Goal: Task Accomplishment & Management: Manage account settings

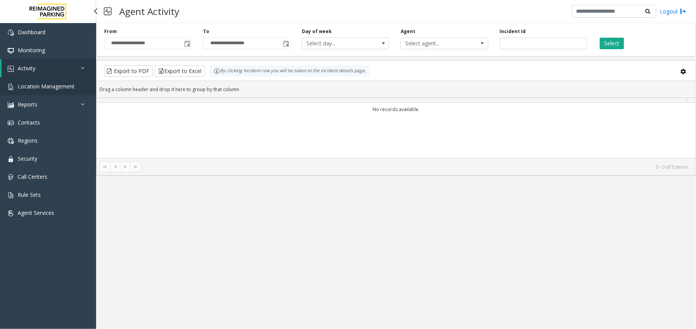
click at [56, 85] on span "Location Management" at bounding box center [46, 86] width 57 height 7
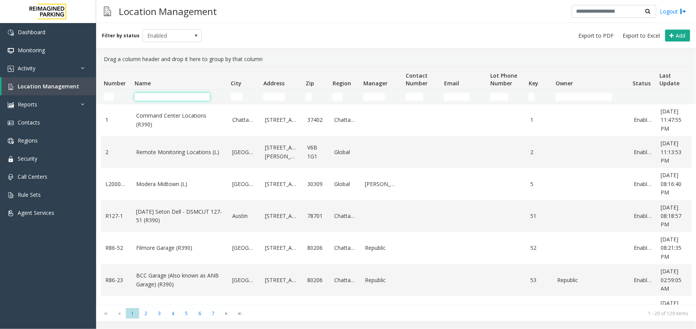
click at [158, 96] on input "Name Filter" at bounding box center [172, 97] width 75 height 8
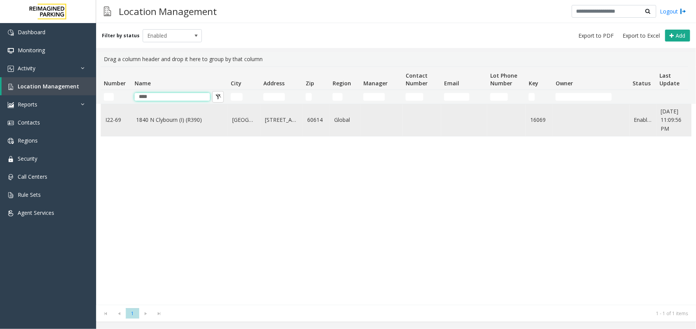
type input "****"
click at [171, 122] on link "1840 N Clybourn (I) (R390)" at bounding box center [179, 120] width 87 height 8
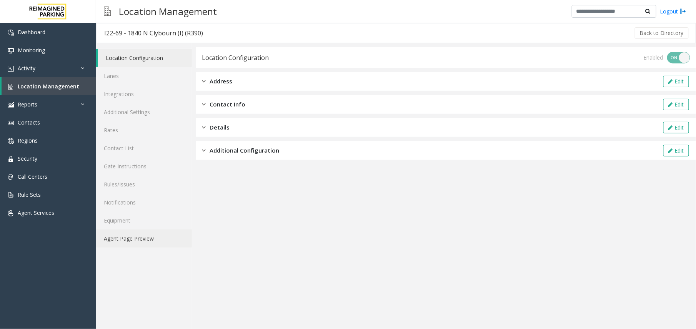
click at [139, 239] on link "Agent Page Preview" at bounding box center [144, 239] width 96 height 18
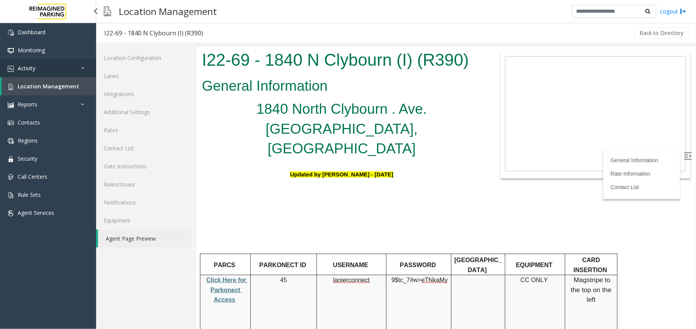
click at [86, 68] on icon at bounding box center [85, 67] width 8 height 5
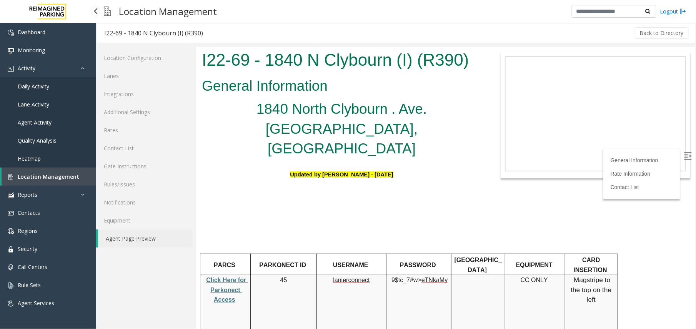
click at [33, 118] on link "Agent Activity" at bounding box center [48, 122] width 96 height 18
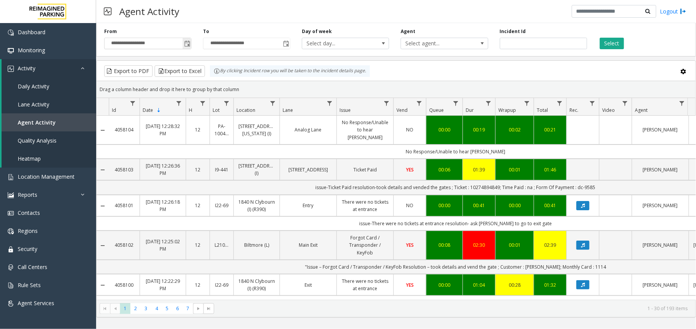
click at [191, 44] on span "Toggle popup" at bounding box center [187, 43] width 8 height 12
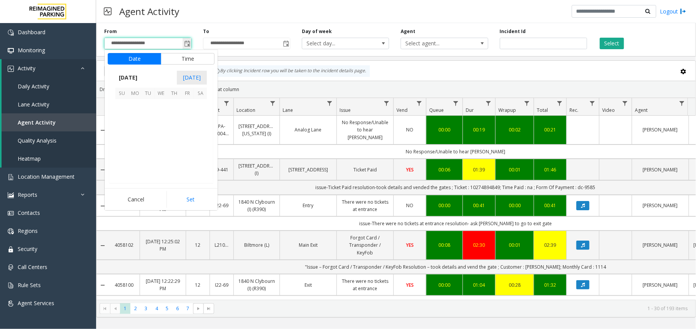
scroll to position [137891, 0]
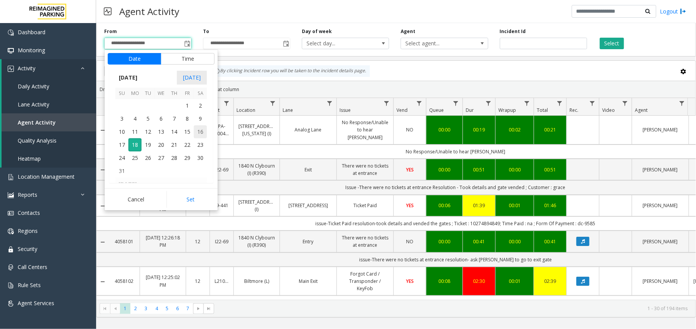
click at [197, 131] on span "16" at bounding box center [200, 131] width 13 height 13
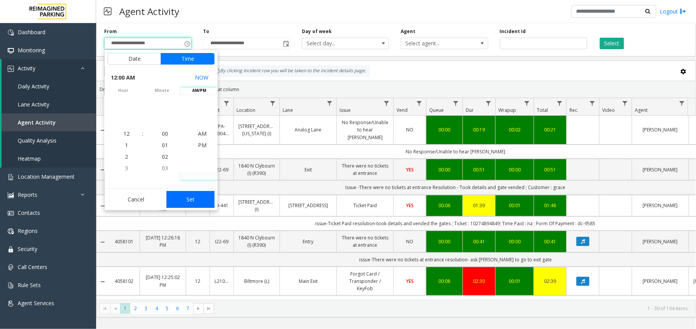
click at [191, 198] on button "Set" at bounding box center [190, 199] width 48 height 17
type input "**********"
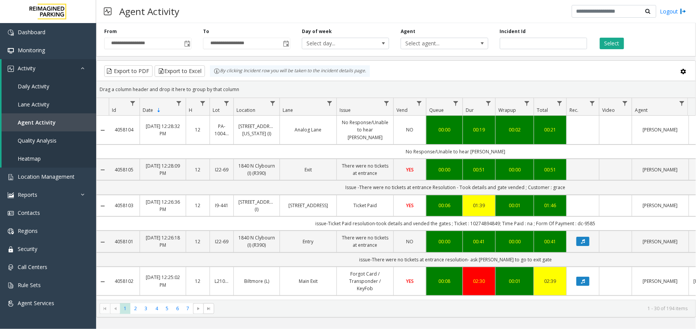
click at [291, 44] on div "**********" at bounding box center [246, 38] width 99 height 21
click at [289, 44] on span "Toggle popup" at bounding box center [286, 44] width 6 height 6
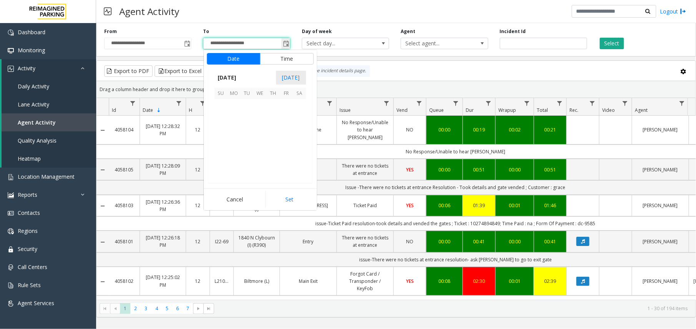
scroll to position [12, 0]
click at [293, 131] on span "16" at bounding box center [299, 131] width 13 height 13
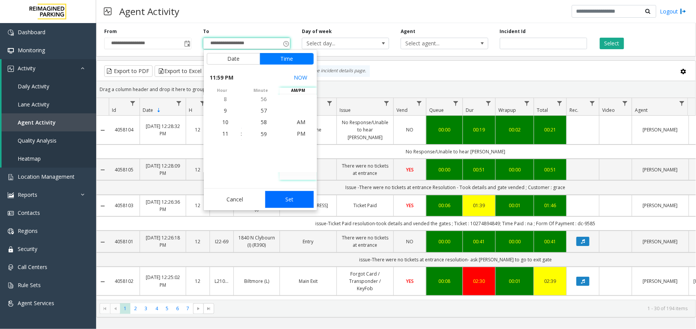
click at [302, 197] on button "Set" at bounding box center [289, 199] width 48 height 17
type input "**********"
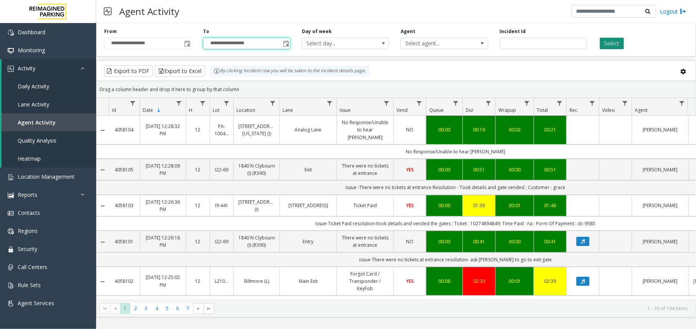
click at [615, 49] on button "Select" at bounding box center [612, 44] width 24 height 12
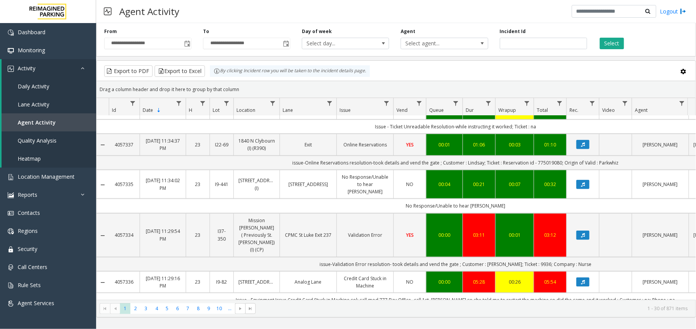
scroll to position [256, 0]
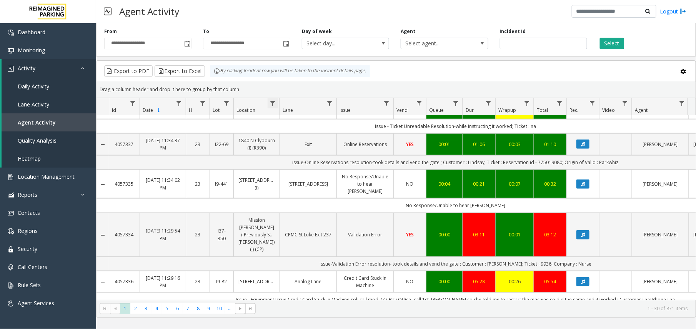
click at [274, 106] on span "Data table" at bounding box center [273, 103] width 6 height 6
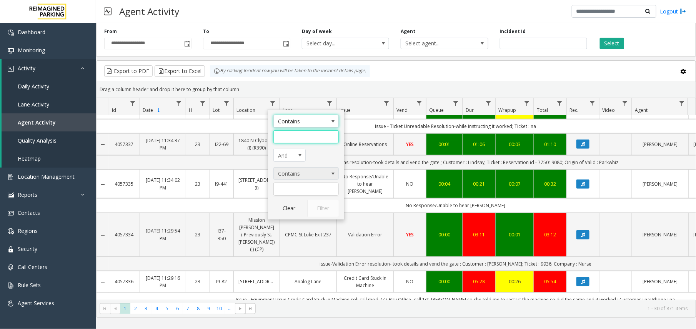
drag, startPoint x: 292, startPoint y: 139, endPoint x: 285, endPoint y: 173, distance: 34.2
click at [292, 139] on input "Location Filter" at bounding box center [305, 136] width 65 height 13
type input "****"
click button "Filter" at bounding box center [323, 208] width 32 height 17
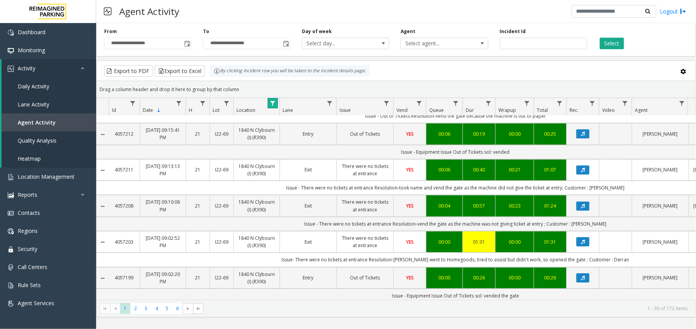
scroll to position [918, 0]
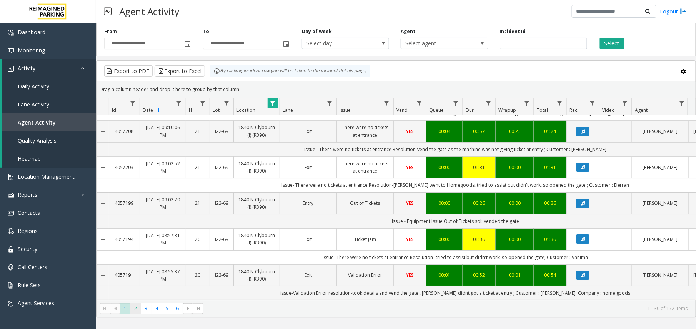
click at [136, 306] on span "2" at bounding box center [135, 308] width 10 height 10
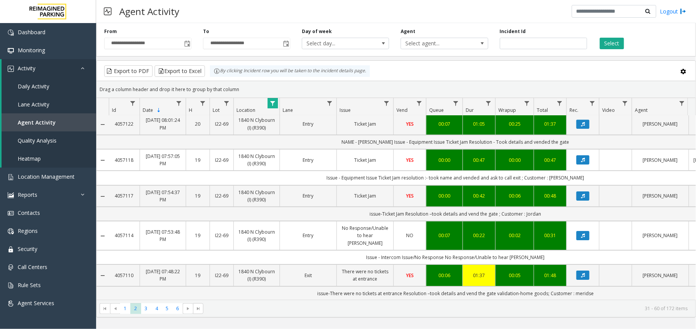
scroll to position [918, 0]
click at [145, 311] on span "3" at bounding box center [146, 308] width 10 height 10
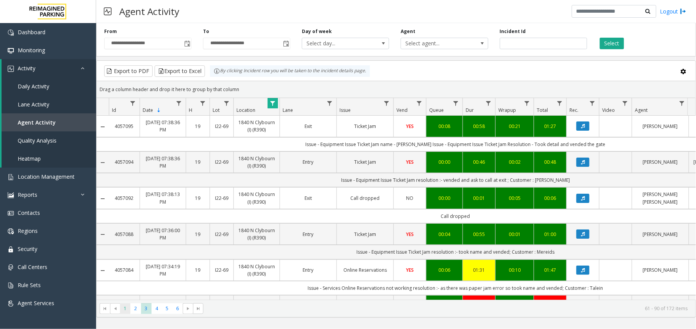
click at [122, 311] on span "1" at bounding box center [125, 308] width 10 height 10
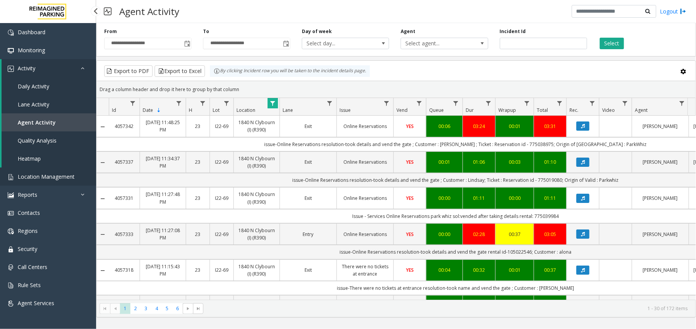
click at [70, 178] on span "Location Management" at bounding box center [46, 176] width 57 height 7
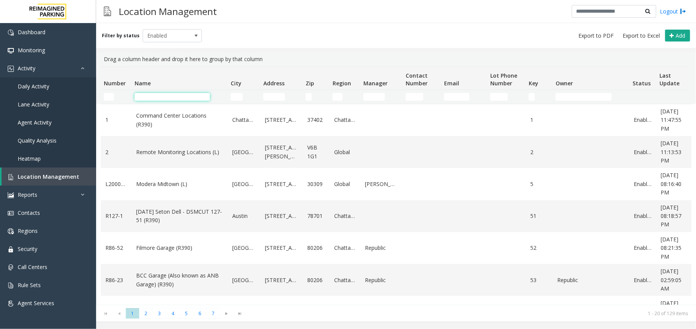
click at [178, 98] on input "Name Filter" at bounding box center [172, 97] width 75 height 8
type input "*"
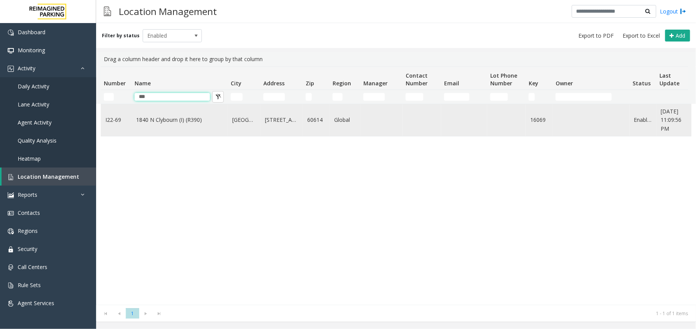
type input "***"
click at [171, 117] on link "1840 N Clybourn (I) (R390)" at bounding box center [179, 120] width 87 height 8
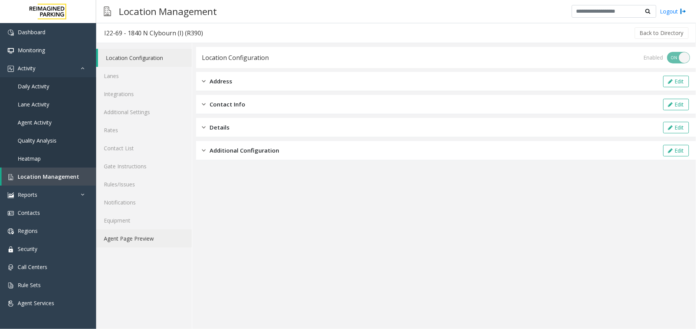
click at [145, 244] on link "Agent Page Preview" at bounding box center [144, 239] width 96 height 18
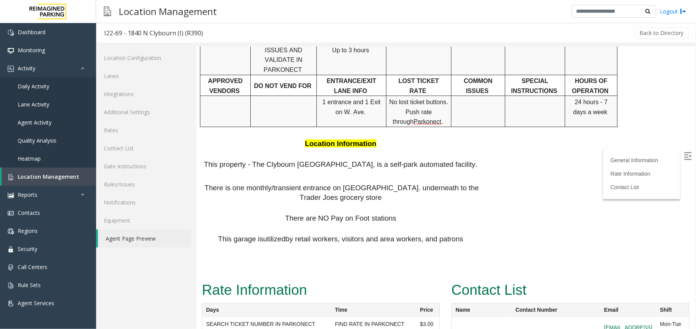
scroll to position [343, 0]
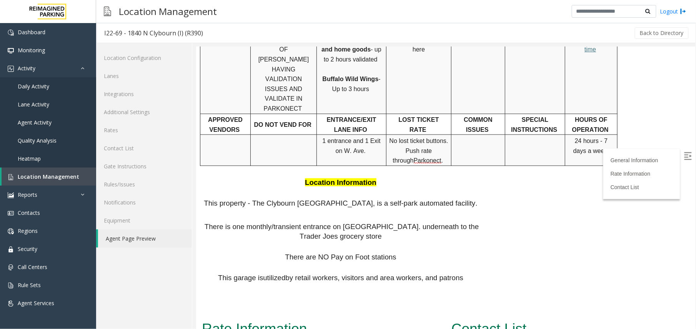
click at [684, 155] on img at bounding box center [688, 156] width 8 height 8
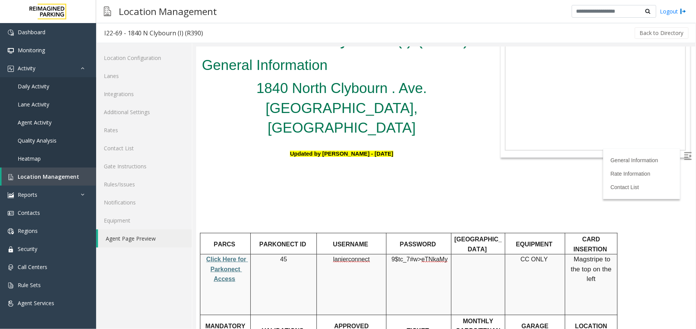
scroll to position [0, 0]
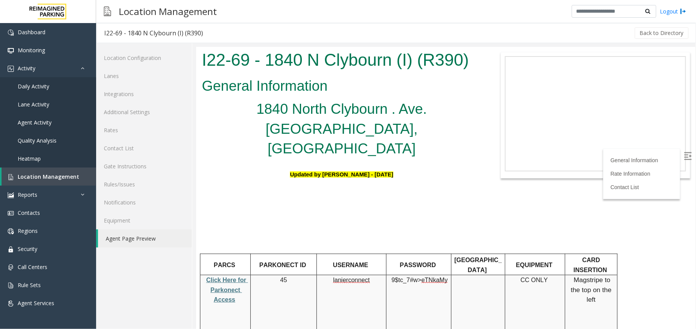
drag, startPoint x: 403, startPoint y: 130, endPoint x: 321, endPoint y: 129, distance: 82.3
click at [321, 161] on h5 "U pdated by [PERSON_NAME] - [DATE]" at bounding box center [340, 171] width 279 height 20
drag, startPoint x: 321, startPoint y: 129, endPoint x: 316, endPoint y: 146, distance: 17.8
click at [316, 185] on h5 at bounding box center [340, 195] width 279 height 20
click at [280, 161] on h5 "U pdated by [PERSON_NAME] - [DATE]" at bounding box center [340, 171] width 279 height 20
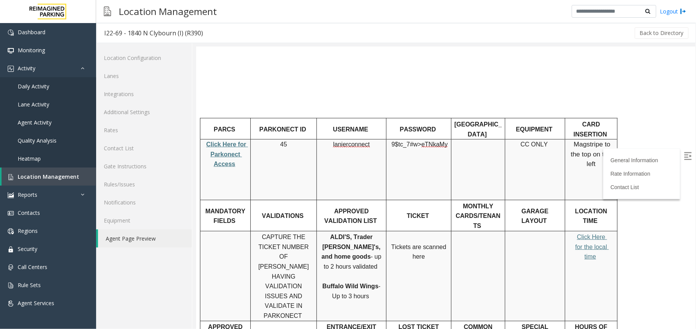
scroll to position [154, 0]
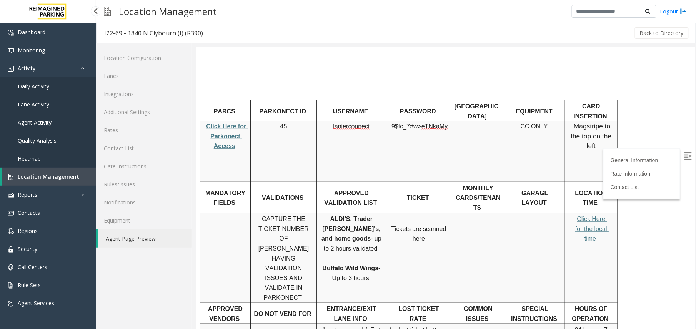
click at [48, 174] on span "Location Management" at bounding box center [49, 176] width 62 height 7
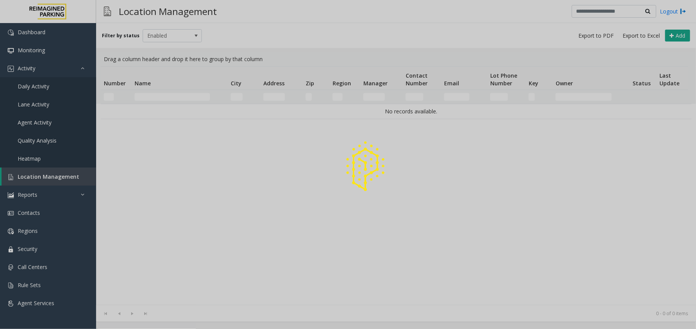
click at [195, 95] on div at bounding box center [348, 164] width 696 height 329
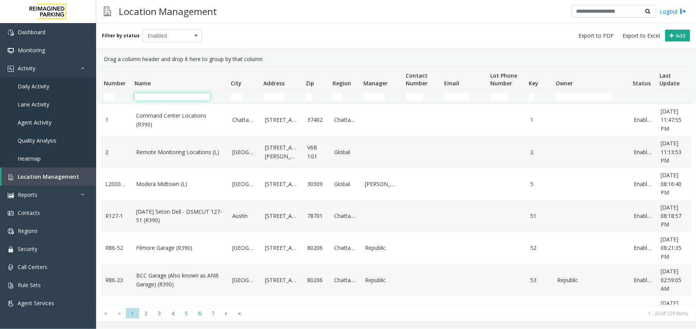
click at [195, 95] on input "Name Filter" at bounding box center [172, 97] width 75 height 8
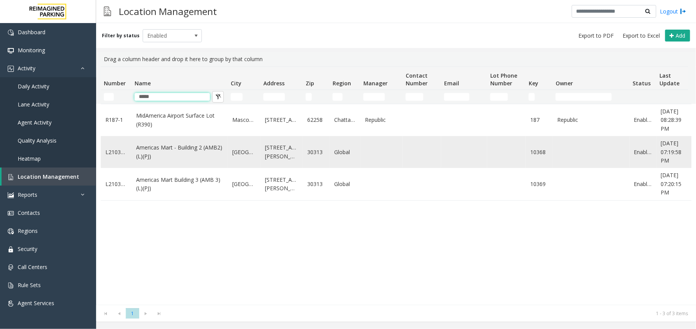
type input "*****"
click at [191, 155] on link "Americas Mart - Building 2 (AMB2) (L)(PJ)" at bounding box center [179, 151] width 87 height 17
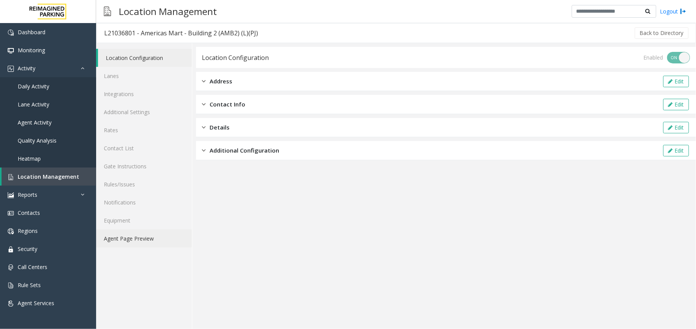
click at [146, 245] on link "Agent Page Preview" at bounding box center [144, 239] width 96 height 18
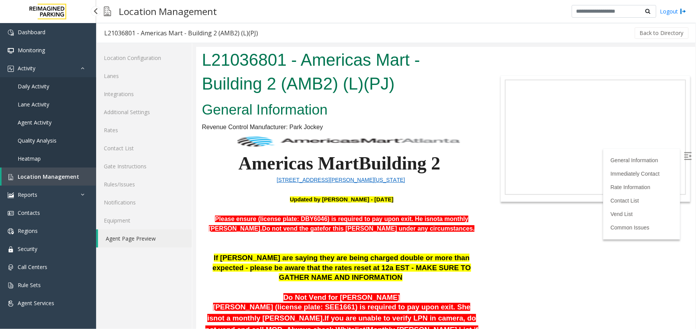
click at [62, 178] on span "Location Management" at bounding box center [49, 176] width 62 height 7
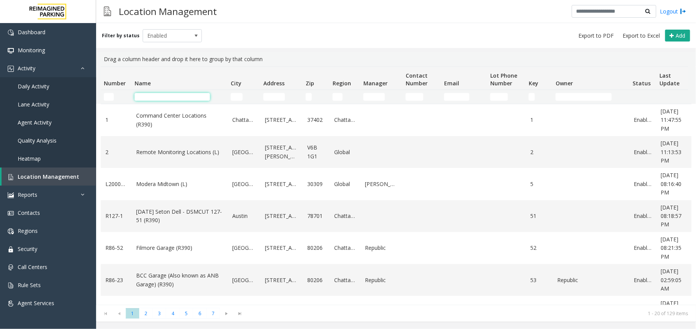
click at [188, 95] on input "Name Filter" at bounding box center [172, 97] width 75 height 8
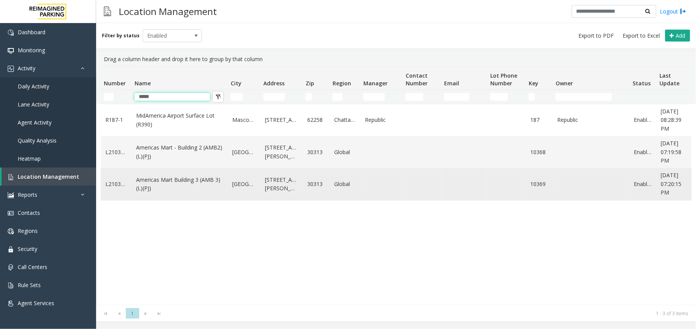
type input "*****"
click at [170, 180] on link "Americas Mart Building 3 (AMB 3) (L)(PJ)" at bounding box center [179, 184] width 87 height 17
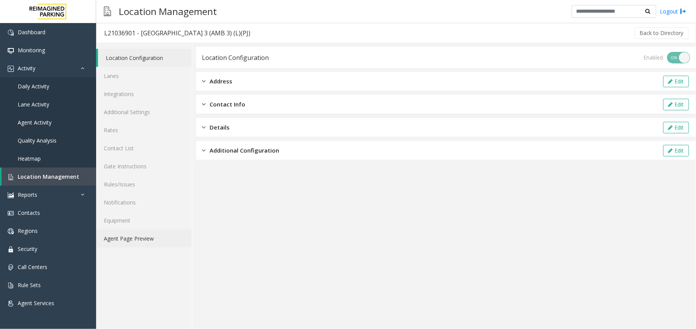
click at [148, 233] on link "Agent Page Preview" at bounding box center [144, 239] width 96 height 18
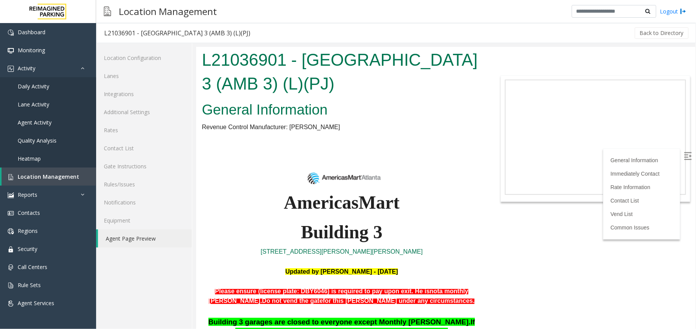
scroll to position [154, 0]
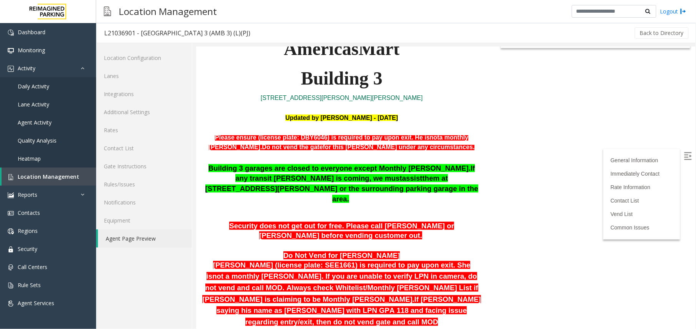
click at [290, 207] on p at bounding box center [340, 212] width 279 height 10
click at [281, 175] on span "them at [STREET_ADDRESS][PERSON_NAME] or the surrounding parking garage in the …" at bounding box center [341, 188] width 273 height 28
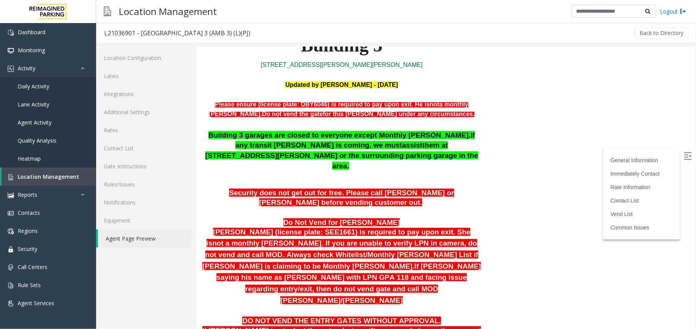
scroll to position [205, 0]
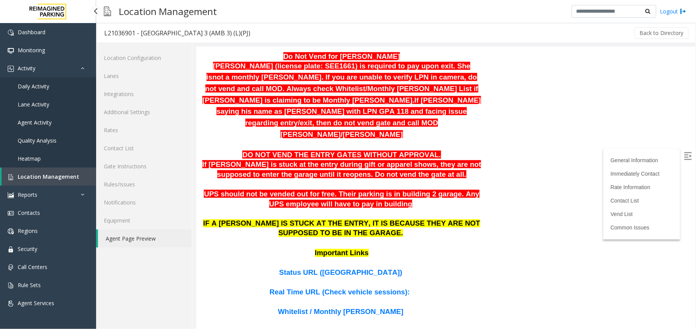
click at [66, 176] on span "Location Management" at bounding box center [49, 176] width 62 height 7
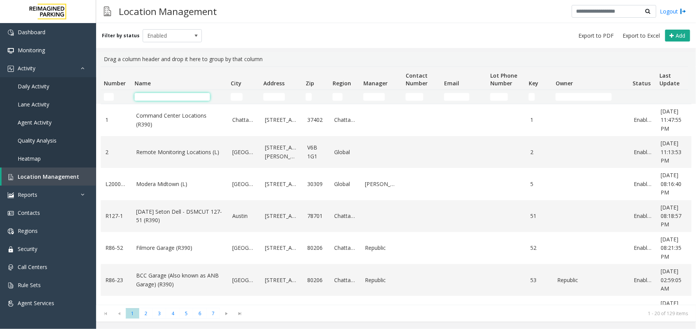
click at [177, 97] on input "Name Filter" at bounding box center [172, 97] width 75 height 8
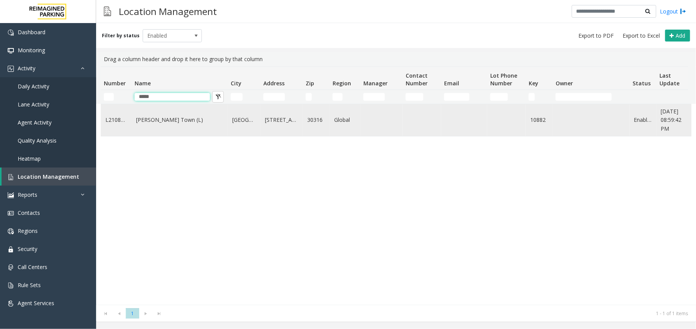
type input "*****"
click at [165, 124] on link "[PERSON_NAME] Town (L)" at bounding box center [179, 120] width 87 height 8
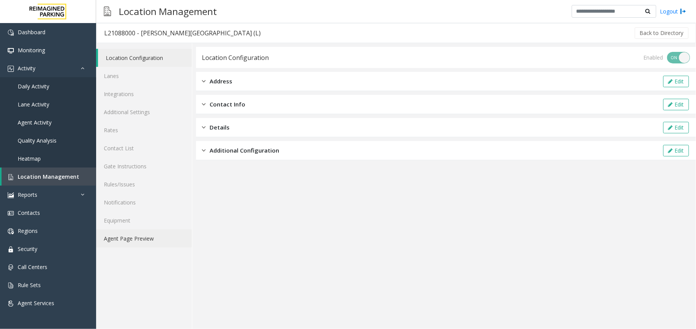
click at [132, 234] on link "Agent Page Preview" at bounding box center [144, 239] width 96 height 18
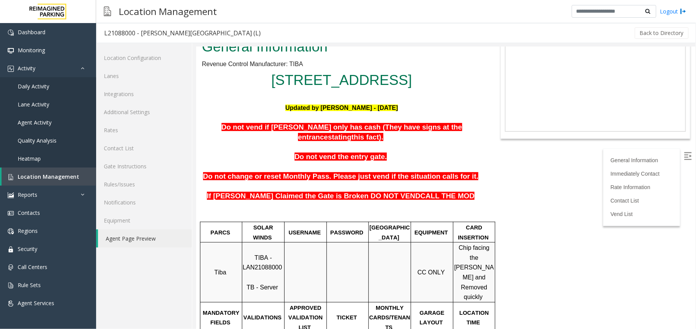
scroll to position [419, 0]
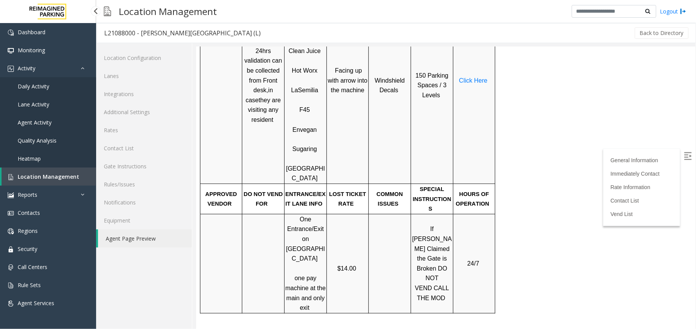
click at [60, 173] on span "Location Management" at bounding box center [49, 176] width 62 height 7
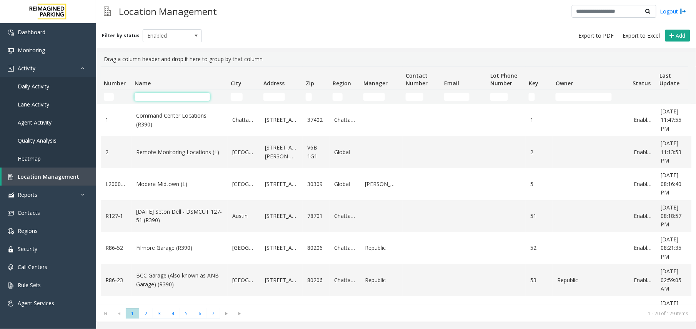
click at [177, 99] on input "Name Filter" at bounding box center [172, 97] width 75 height 8
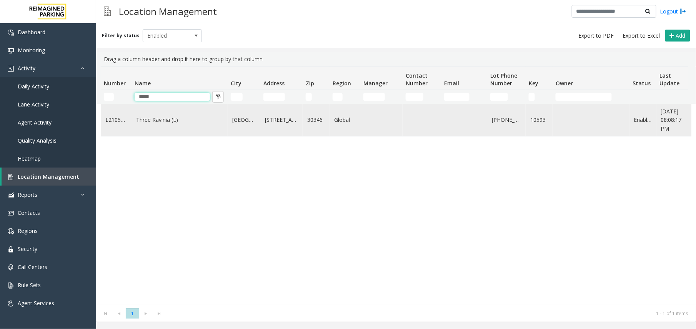
type input "*****"
click at [177, 128] on td "Three Ravinia (L)" at bounding box center [179, 120] width 96 height 32
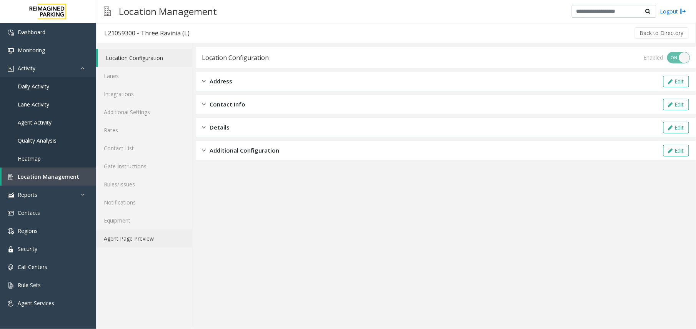
click at [142, 247] on link "Agent Page Preview" at bounding box center [144, 239] width 96 height 18
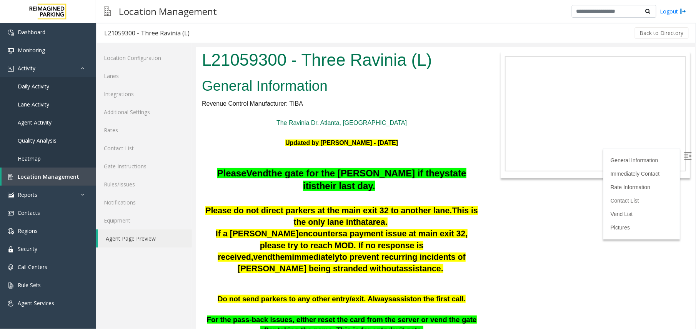
click at [672, 153] on div "General Information Immediately Contact Rate Information Contact List Vend List…" at bounding box center [641, 193] width 77 height 91
click at [684, 152] on img at bounding box center [688, 156] width 8 height 8
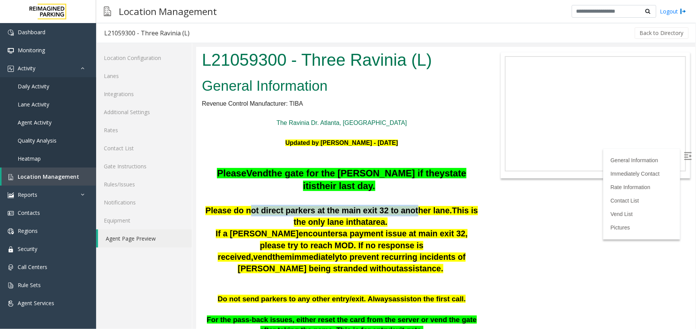
drag, startPoint x: 240, startPoint y: 213, endPoint x: 389, endPoint y: 215, distance: 149.2
click at [389, 215] on span "Please do not direct parkers at the main exit 32 to another lane" at bounding box center [327, 210] width 244 height 9
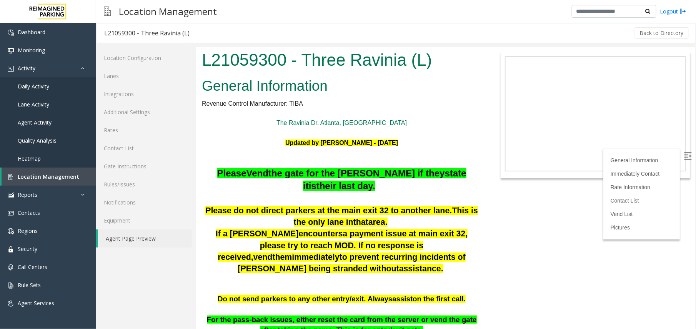
click at [377, 223] on p "Please do not direct parkers at the main exit 32 to another lane . This is the …" at bounding box center [340, 216] width 279 height 23
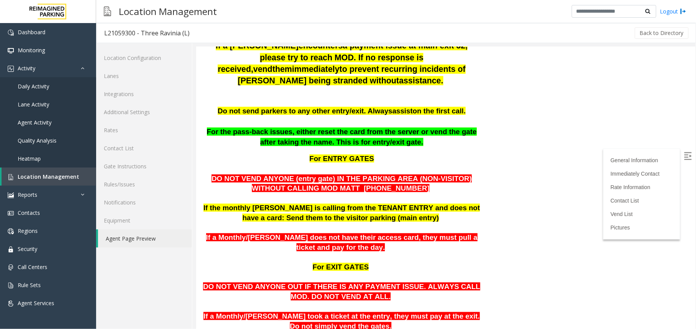
scroll to position [205, 0]
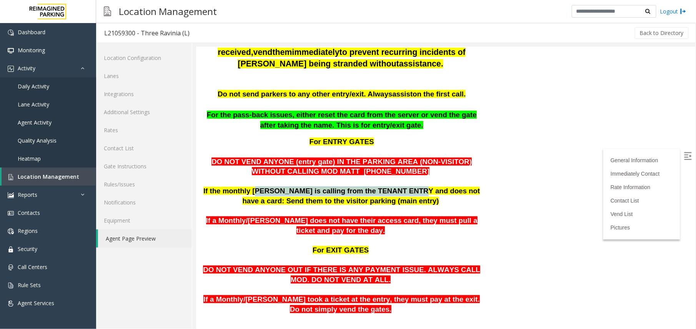
drag, startPoint x: 255, startPoint y: 178, endPoint x: 392, endPoint y: 179, distance: 136.9
click at [392, 186] on span "If the monthly [PERSON_NAME] is calling from the TENANT ENTRY and does not have…" at bounding box center [341, 195] width 276 height 18
click at [230, 191] on p "If the monthly [PERSON_NAME] is calling from the TENANT ENTRY and does not have…" at bounding box center [340, 196] width 279 height 20
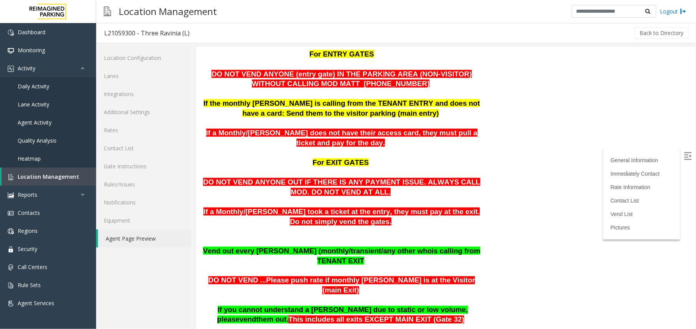
scroll to position [308, 0]
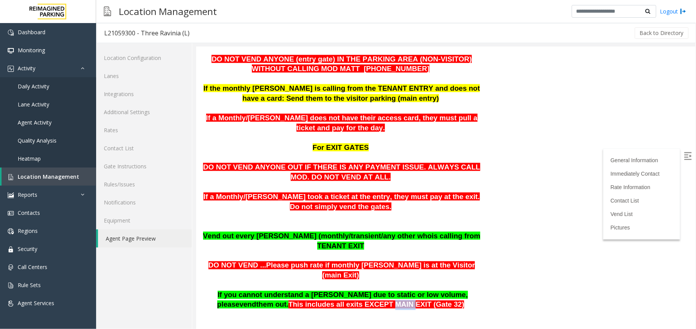
drag, startPoint x: 346, startPoint y: 278, endPoint x: 363, endPoint y: 280, distance: 17.5
click at [363, 300] on span "This includes all exits EXCEPT MAIN EXIT (Gate 32)" at bounding box center [376, 304] width 176 height 8
copy span "MAIN"
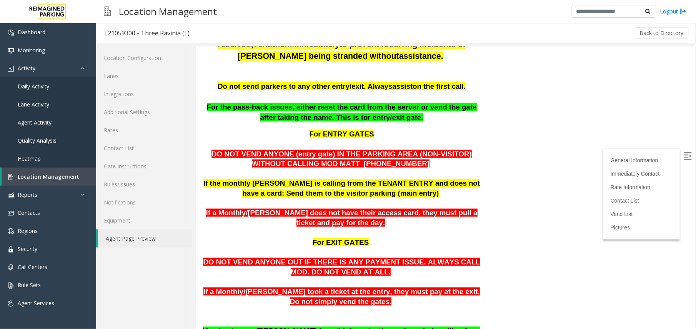
scroll to position [372, 0]
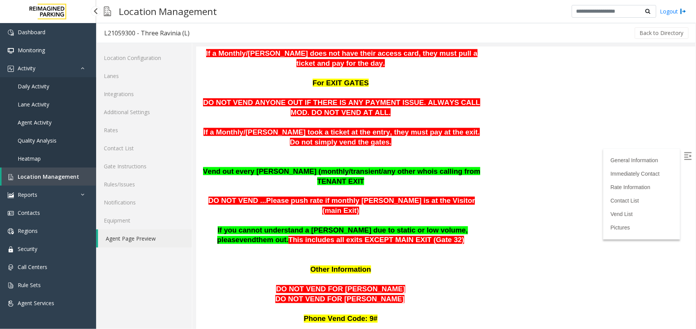
click at [28, 177] on span "Location Management" at bounding box center [49, 176] width 62 height 7
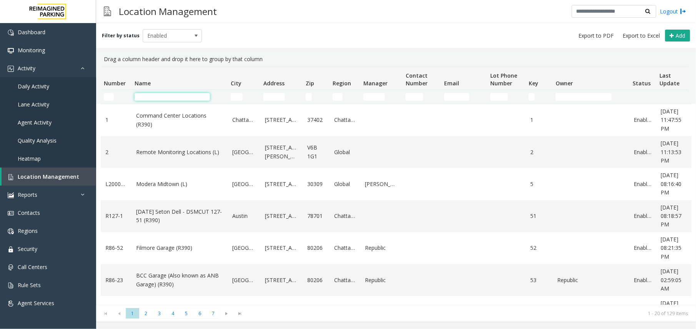
click at [160, 97] on input "Name Filter" at bounding box center [172, 97] width 75 height 8
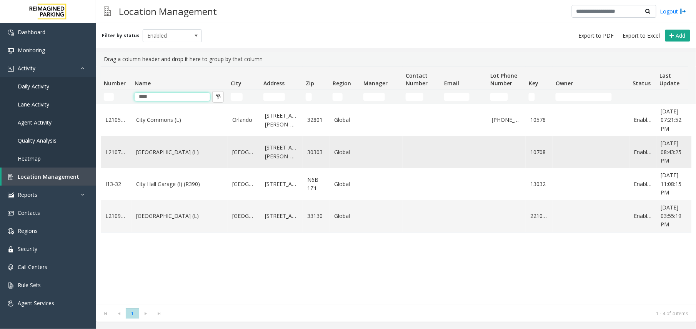
type input "****"
click at [160, 150] on link "[GEOGRAPHIC_DATA] (L)" at bounding box center [179, 152] width 87 height 8
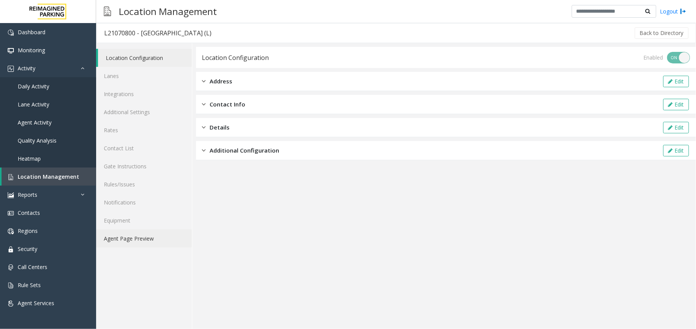
click at [157, 244] on link "Agent Page Preview" at bounding box center [144, 239] width 96 height 18
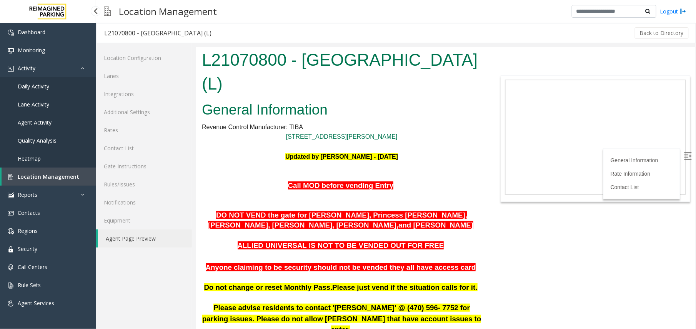
click at [56, 181] on link "Location Management" at bounding box center [49, 177] width 95 height 18
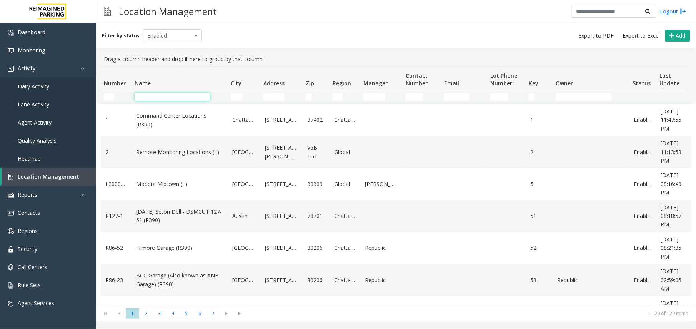
click at [193, 100] on input "Name Filter" at bounding box center [172, 97] width 75 height 8
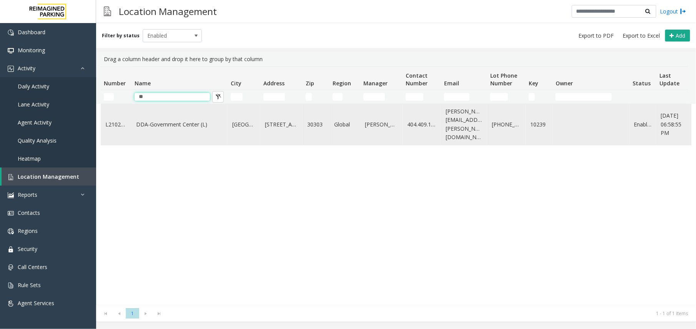
type input "**"
click at [179, 120] on link "DDA-Government Center (L)" at bounding box center [179, 124] width 87 height 8
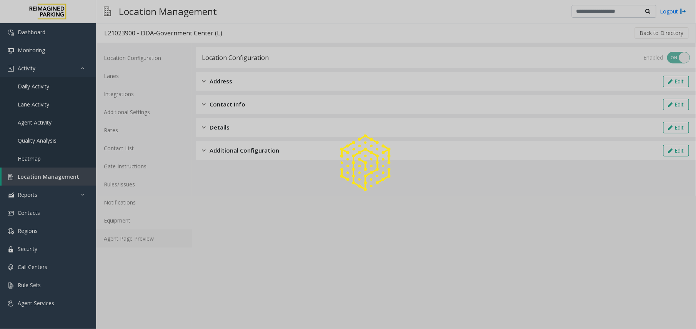
click at [123, 238] on link "Agent Page Preview" at bounding box center [144, 239] width 96 height 18
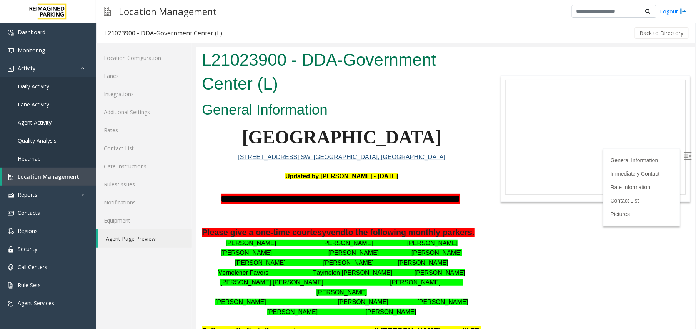
scroll to position [313, 0]
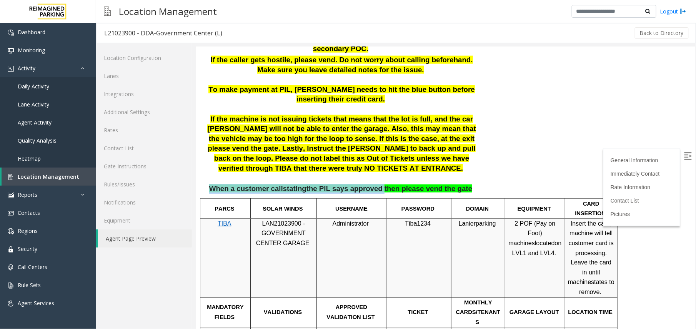
drag, startPoint x: 225, startPoint y: 167, endPoint x: 375, endPoint y: 167, distance: 150.3
click at [375, 184] on span "When a customer call stating the PIL says approved then please vend the gate" at bounding box center [340, 188] width 263 height 8
click at [32, 175] on span "Location Management" at bounding box center [49, 176] width 62 height 7
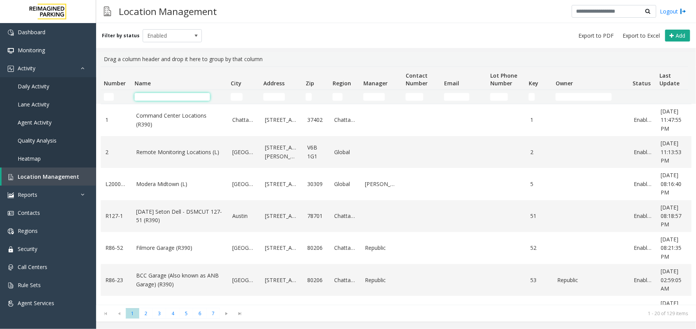
click at [164, 94] on input "Name Filter" at bounding box center [172, 97] width 75 height 8
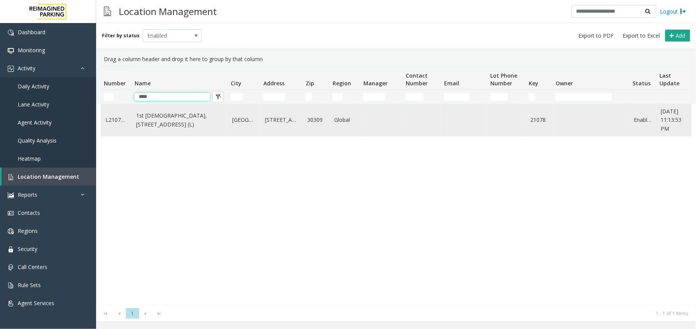
type input "****"
click at [188, 117] on link "1st [DEMOGRAPHIC_DATA], [STREET_ADDRESS] (L)" at bounding box center [179, 119] width 87 height 17
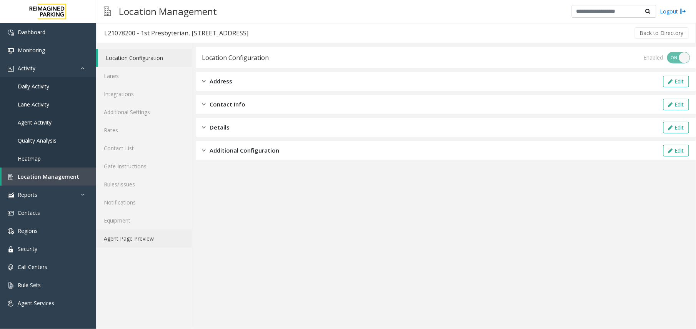
click at [132, 245] on link "Agent Page Preview" at bounding box center [144, 239] width 96 height 18
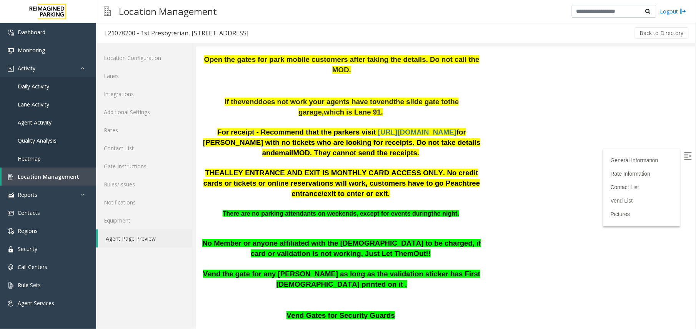
scroll to position [205, 0]
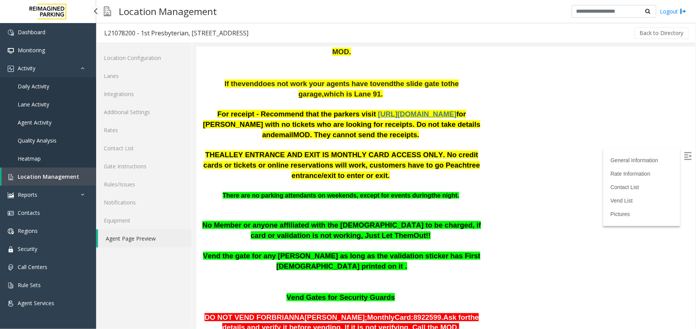
click at [42, 175] on span "Location Management" at bounding box center [49, 176] width 62 height 7
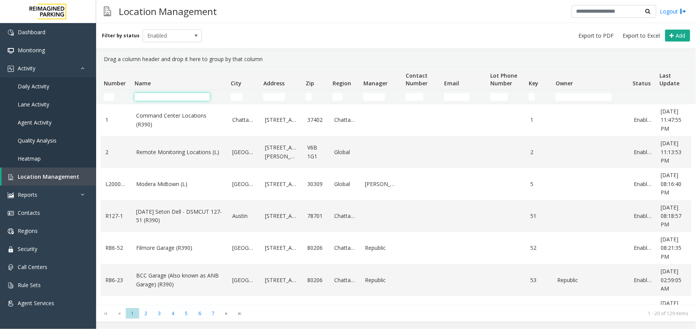
click at [193, 95] on input "Name Filter" at bounding box center [172, 97] width 75 height 8
type input "*"
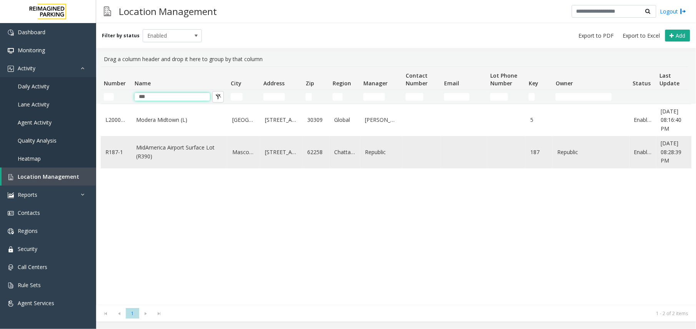
type input "***"
click at [180, 156] on link "MidAmerica Airport Surface Lot (R390)" at bounding box center [179, 151] width 87 height 17
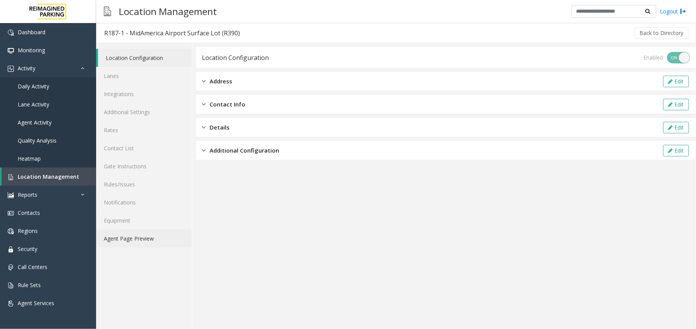
click at [126, 242] on link "Agent Page Preview" at bounding box center [144, 239] width 96 height 18
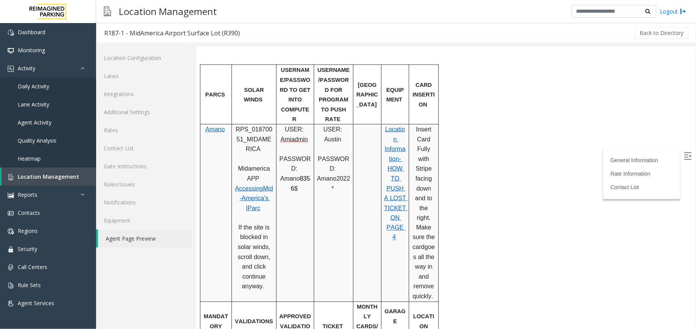
scroll to position [288, 0]
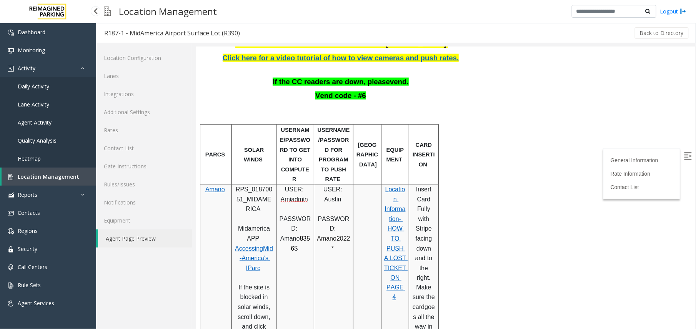
click at [19, 182] on link "Location Management" at bounding box center [49, 177] width 95 height 18
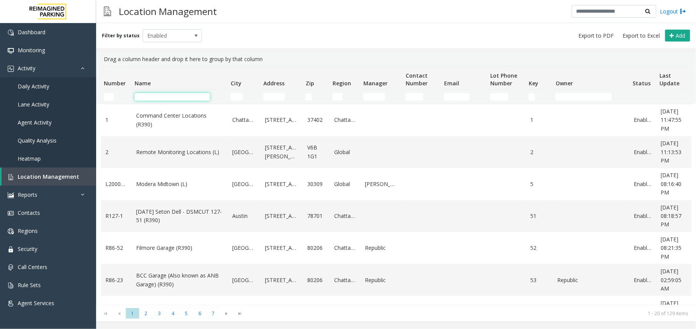
click at [152, 98] on input "Name Filter" at bounding box center [172, 97] width 75 height 8
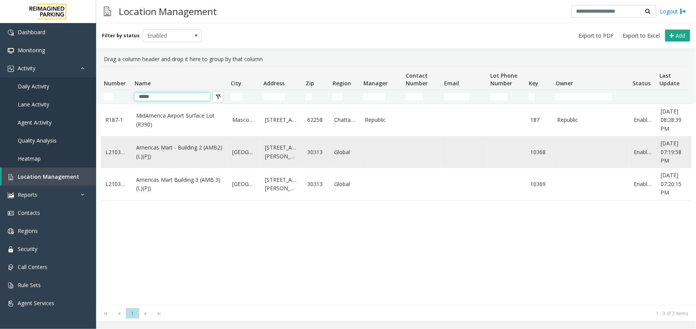
type input "*****"
click at [165, 156] on link "Americas Mart - Building 2 (AMB2) (L)(PJ)" at bounding box center [179, 151] width 87 height 17
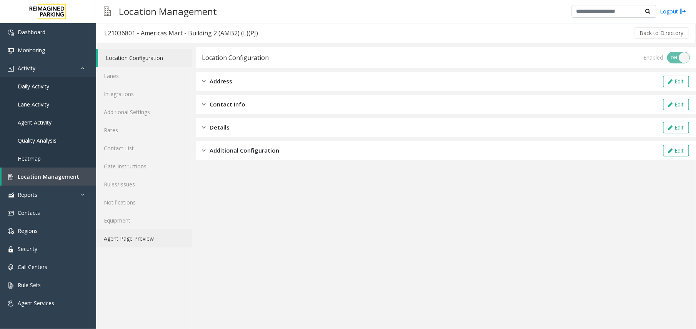
click at [134, 234] on link "Agent Page Preview" at bounding box center [144, 239] width 96 height 18
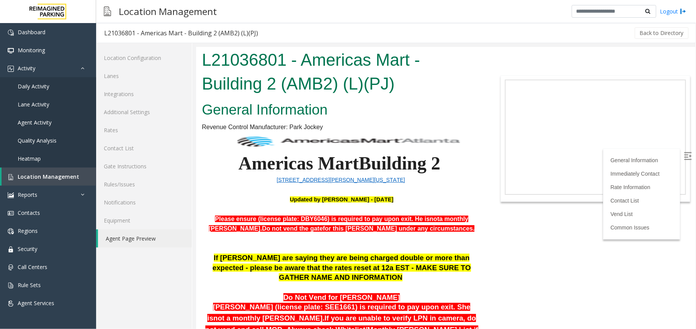
scroll to position [606, 0]
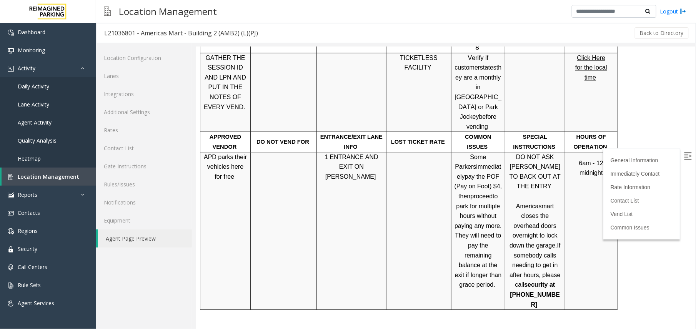
drag, startPoint x: 356, startPoint y: 276, endPoint x: 414, endPoint y: 120, distance: 165.9
click at [414, 151] on td at bounding box center [418, 230] width 65 height 158
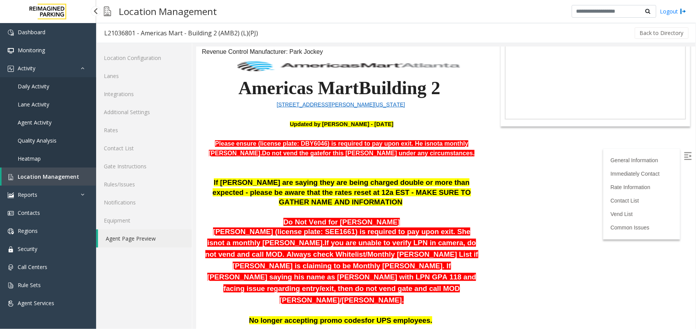
click at [53, 171] on link "Location Management" at bounding box center [49, 177] width 95 height 18
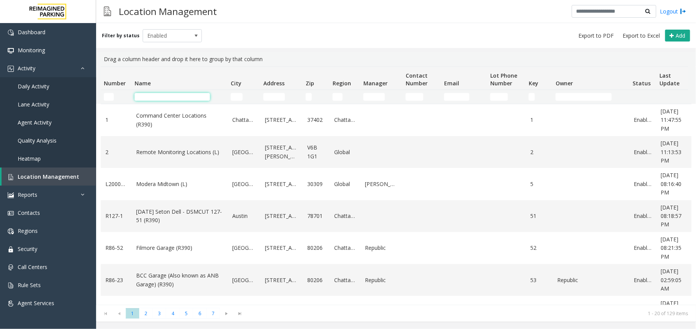
click at [171, 97] on input "Name Filter" at bounding box center [172, 97] width 75 height 8
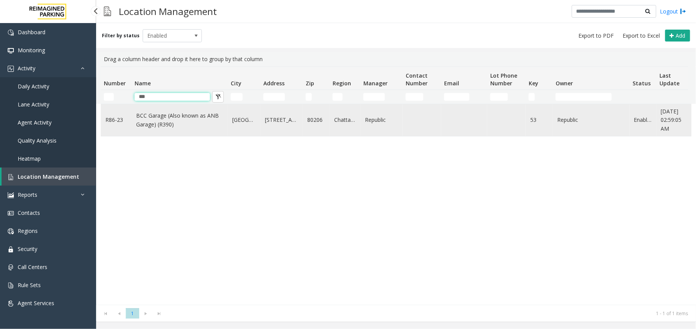
type input "***"
click at [196, 128] on link "BCC Garage (Also known as ANB Garage) (R390)" at bounding box center [179, 119] width 87 height 17
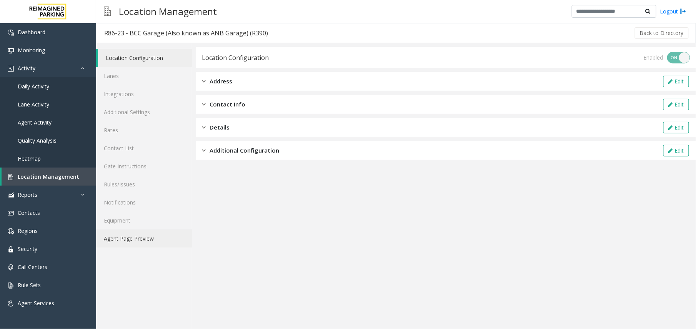
click at [142, 233] on link "Agent Page Preview" at bounding box center [144, 239] width 96 height 18
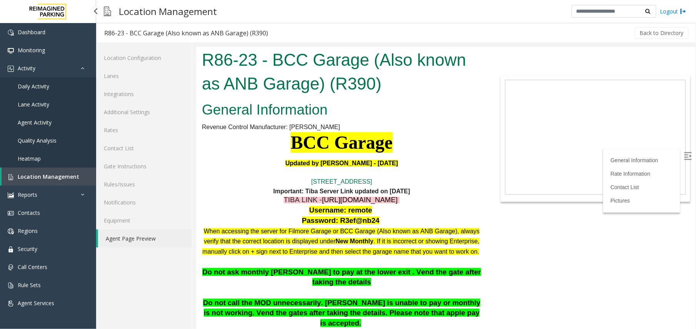
click at [41, 175] on span "Location Management" at bounding box center [49, 176] width 62 height 7
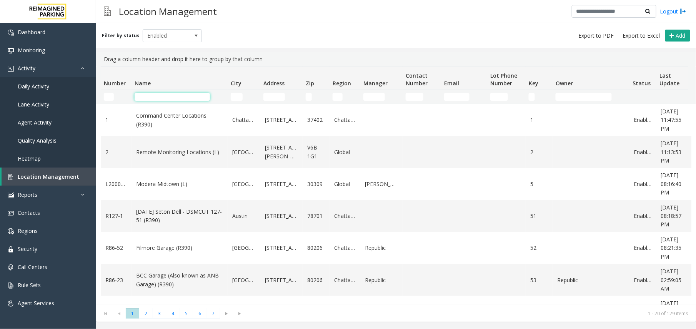
click at [155, 99] on input "Name Filter" at bounding box center [172, 97] width 75 height 8
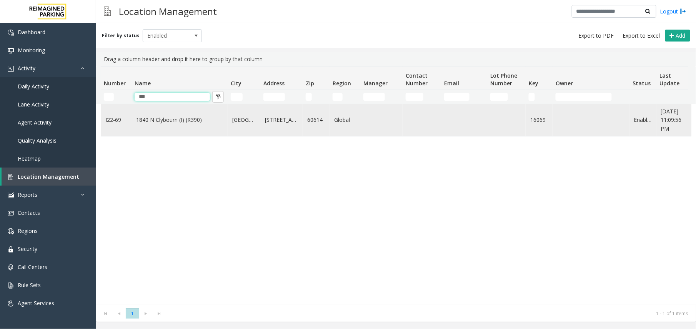
type input "***"
click at [169, 119] on link "1840 N Clybourn (I) (R390)" at bounding box center [179, 120] width 87 height 8
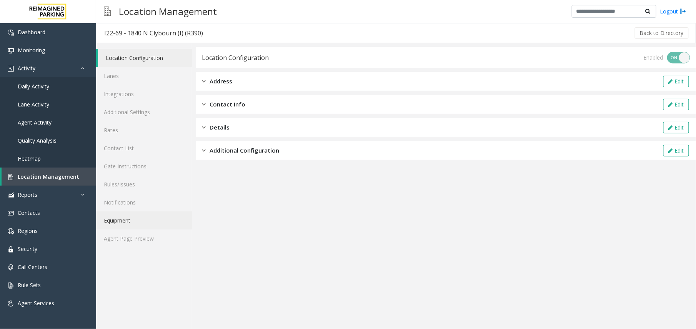
click at [151, 226] on link "Equipment" at bounding box center [144, 220] width 96 height 18
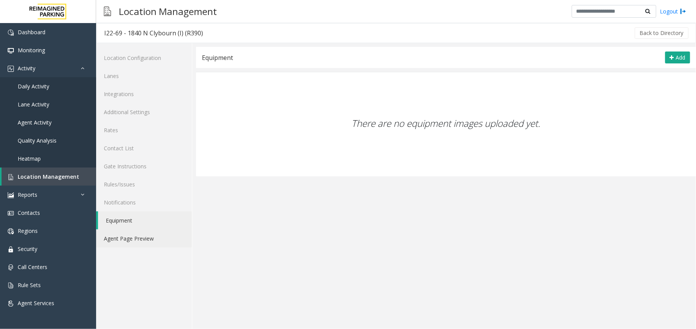
click at [150, 233] on link "Agent Page Preview" at bounding box center [144, 239] width 96 height 18
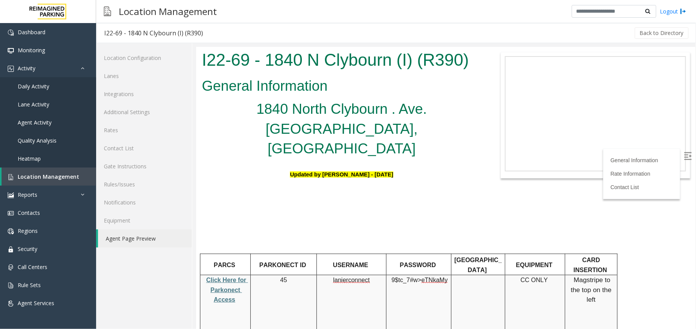
click at [686, 154] on label at bounding box center [688, 157] width 12 height 12
click at [300, 185] on h5 at bounding box center [340, 195] width 279 height 20
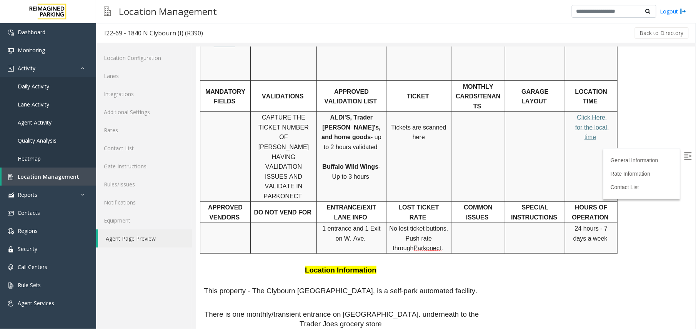
scroll to position [256, 0]
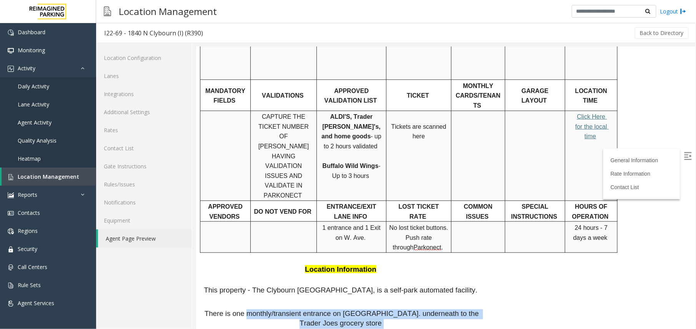
drag, startPoint x: 242, startPoint y: 233, endPoint x: 380, endPoint y: 240, distance: 138.6
click at [380, 309] on p "There is one monthly/transient entrance on [GEOGRAPHIC_DATA]. underneath to the…" at bounding box center [340, 319] width 279 height 20
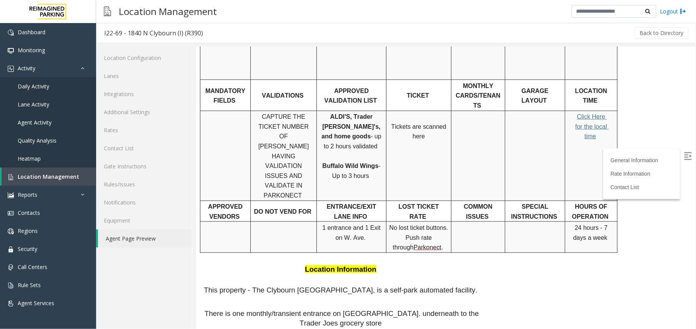
drag, startPoint x: 380, startPoint y: 240, endPoint x: 299, endPoint y: 259, distance: 83.7
drag, startPoint x: 293, startPoint y: 262, endPoint x: 383, endPoint y: 262, distance: 90.7
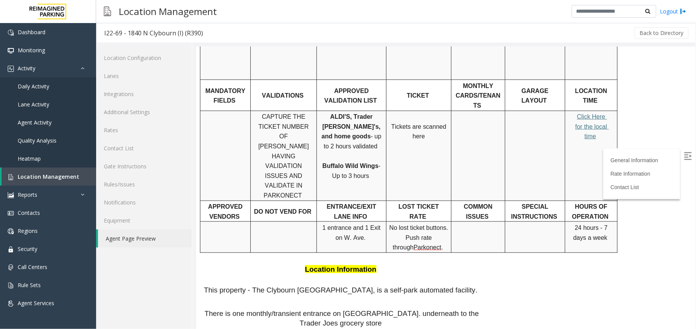
drag, startPoint x: 383, startPoint y: 262, endPoint x: 225, endPoint y: 274, distance: 158.9
drag, startPoint x: 226, startPoint y: 281, endPoint x: 289, endPoint y: 289, distance: 64.0
click at [289, 289] on div "PARCS PARKONECT ID USERNAME PASSWORD PARIS EQUIPMENT CARD INSERTION Click Here …" at bounding box center [340, 198] width 279 height 403
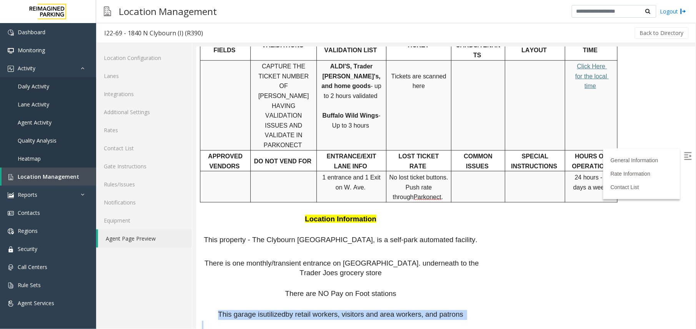
scroll to position [308, 0]
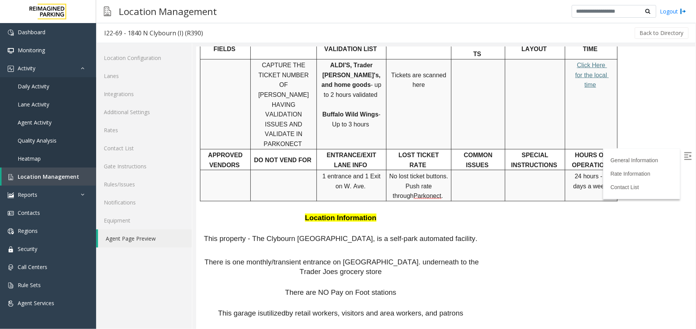
click at [444, 234] on span "This property - The Clybourn [GEOGRAPHIC_DATA], is a self-park automated facili…" at bounding box center [339, 238] width 273 height 8
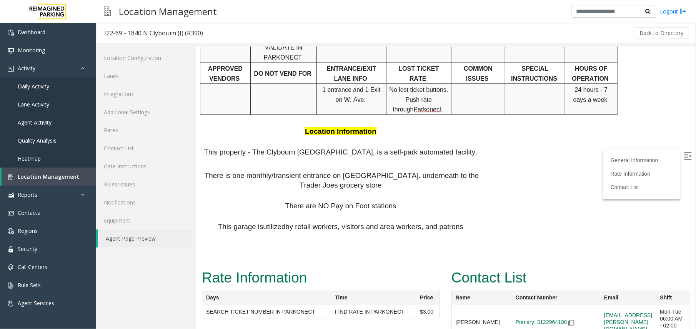
scroll to position [114, 0]
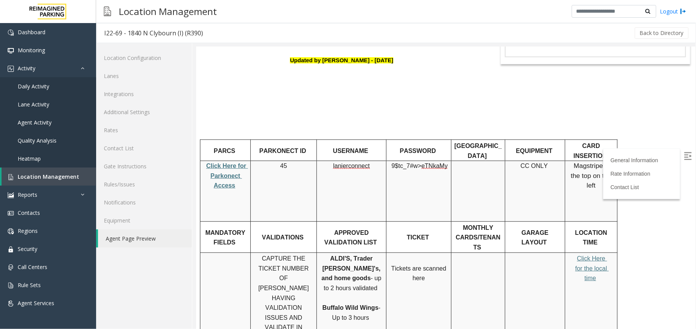
click at [412, 93] on h5 at bounding box center [340, 103] width 279 height 20
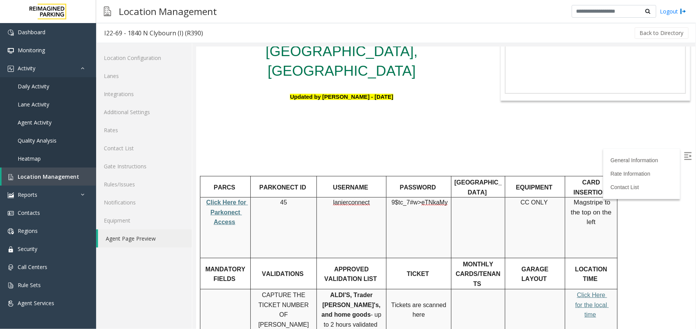
scroll to position [102, 0]
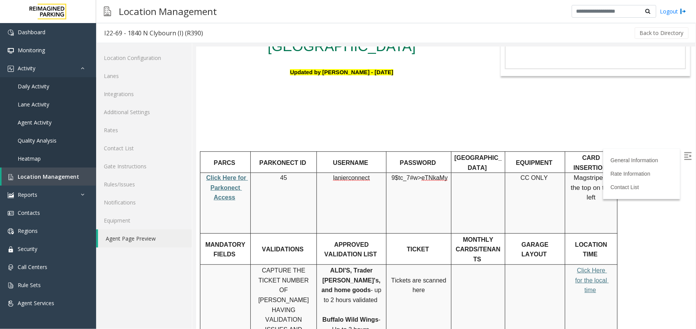
click at [286, 85] on div "General Information 1840 [GEOGRAPHIC_DATA] . Ave. [GEOGRAPHIC_DATA], [GEOGRAPHI…" at bounding box center [341, 265] width 291 height 586
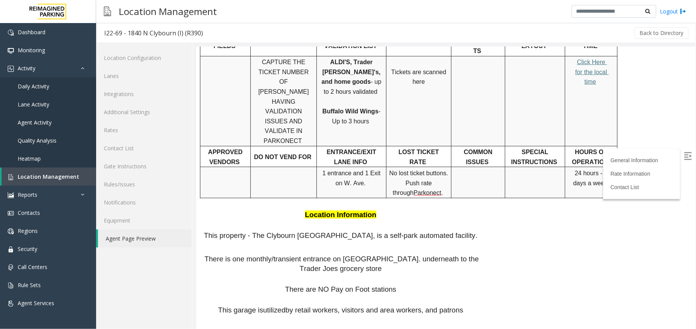
scroll to position [394, 0]
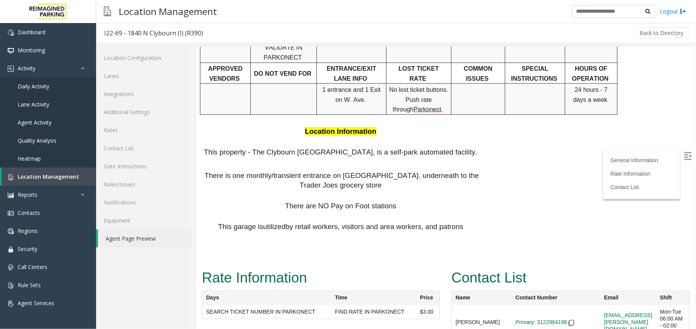
drag, startPoint x: 452, startPoint y: 276, endPoint x: 479, endPoint y: 276, distance: 27.7
click at [479, 305] on td "[PERSON_NAME] (call first)" at bounding box center [481, 322] width 60 height 35
copy td "[PERSON_NAME]"
drag, startPoint x: 452, startPoint y: 302, endPoint x: 474, endPoint y: 310, distance: 23.8
click at [474, 310] on td "[PERSON_NAME]" at bounding box center [481, 322] width 60 height 35
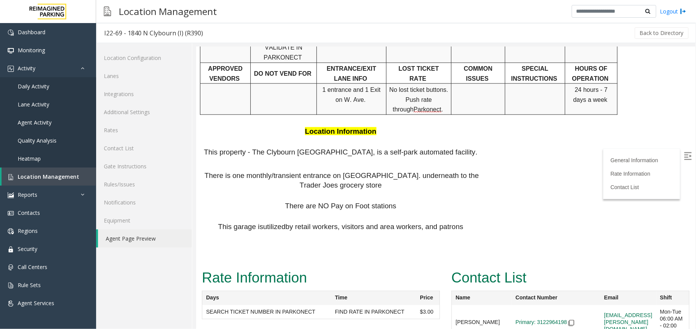
copy td "[PERSON_NAME]"
drag, startPoint x: 452, startPoint y: 243, endPoint x: 479, endPoint y: 250, distance: 28.2
click at [479, 305] on td "[PERSON_NAME]" at bounding box center [481, 322] width 60 height 35
copy td "[PERSON_NAME]"
click at [138, 111] on link "Additional Settings" at bounding box center [144, 112] width 96 height 18
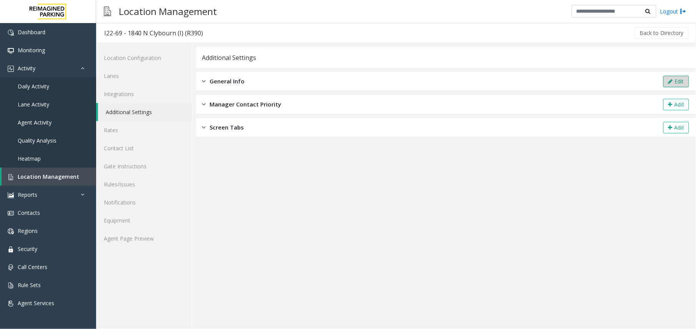
click at [669, 83] on icon at bounding box center [670, 81] width 5 height 5
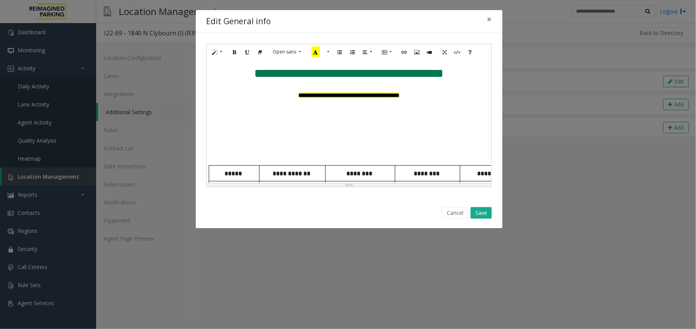
click at [361, 121] on h5 at bounding box center [349, 113] width 277 height 17
paste div
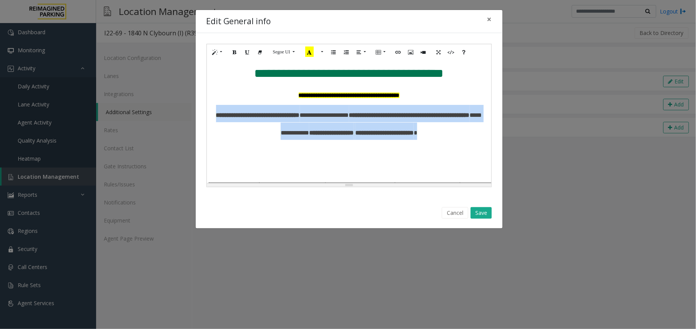
drag, startPoint x: 453, startPoint y: 134, endPoint x: 212, endPoint y: 118, distance: 241.2
click at [212, 118] on h5 "**********" at bounding box center [349, 122] width 277 height 35
click at [311, 52] on icon "Recent Color" at bounding box center [309, 52] width 8 height 10
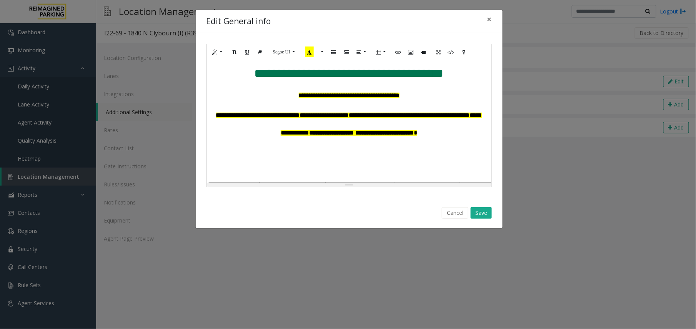
click at [314, 146] on h5 at bounding box center [349, 151] width 277 height 17
click at [453, 134] on h5 "**********" at bounding box center [349, 122] width 277 height 35
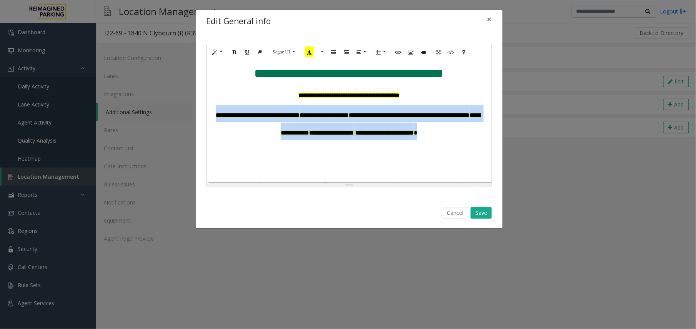
drag, startPoint x: 453, startPoint y: 134, endPoint x: 212, endPoint y: 111, distance: 241.8
click at [212, 111] on h5 "**********" at bounding box center [349, 122] width 277 height 35
click at [324, 52] on button "More Color" at bounding box center [322, 52] width 8 height 12
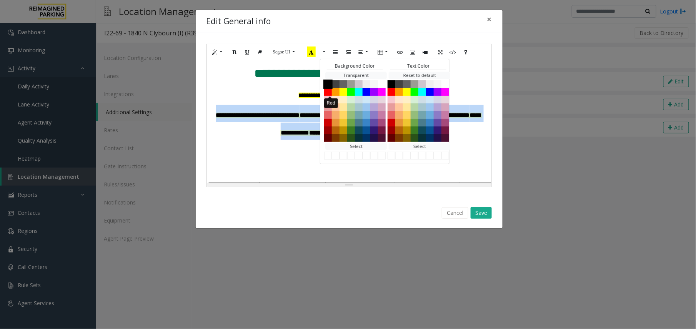
click at [331, 93] on button "Red" at bounding box center [328, 92] width 8 height 8
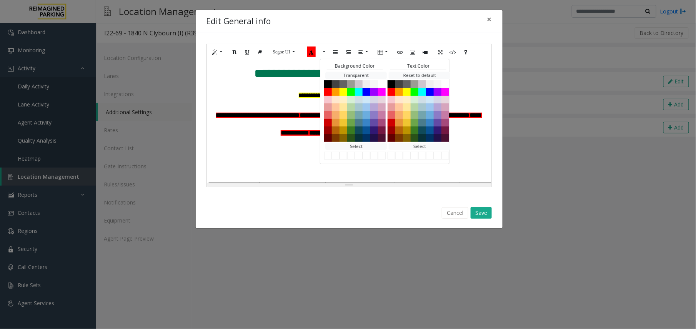
click at [469, 141] on div "**********" at bounding box center [349, 121] width 284 height 123
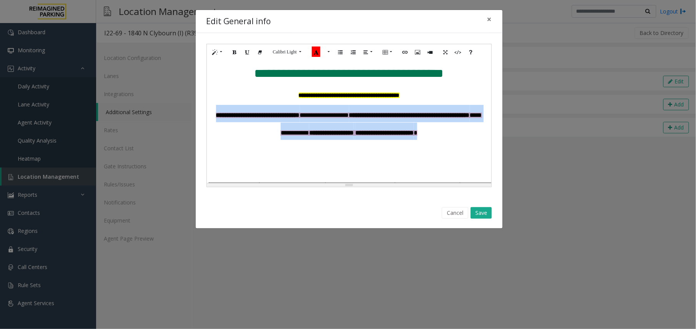
drag, startPoint x: 453, startPoint y: 137, endPoint x: 205, endPoint y: 111, distance: 248.9
click at [205, 111] on div "**********" at bounding box center [349, 115] width 307 height 165
click at [236, 52] on icon "Bold (CTRL+B)" at bounding box center [235, 51] width 5 height 7
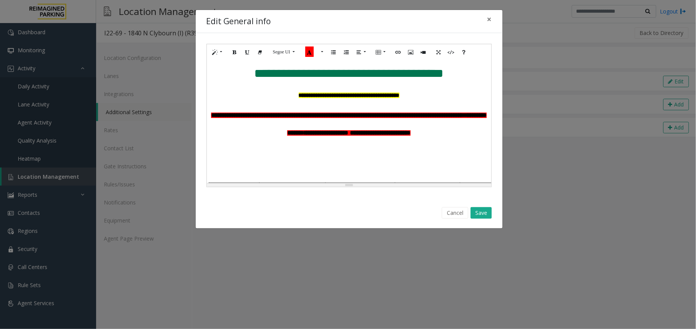
click at [471, 137] on h5 "**********" at bounding box center [349, 122] width 277 height 35
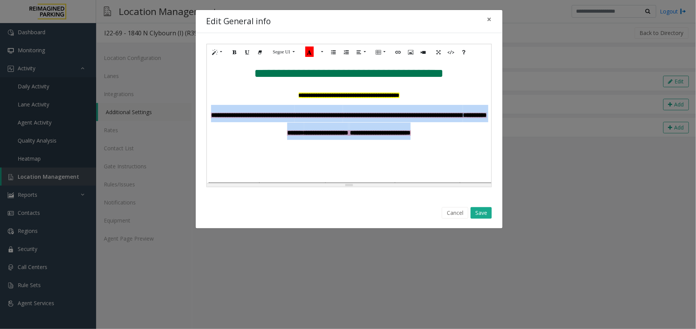
drag, startPoint x: 466, startPoint y: 135, endPoint x: 214, endPoint y: 114, distance: 253.1
click at [214, 114] on h5 "**********" at bounding box center [349, 122] width 277 height 35
click at [296, 53] on button "Segoe UI" at bounding box center [284, 52] width 30 height 12
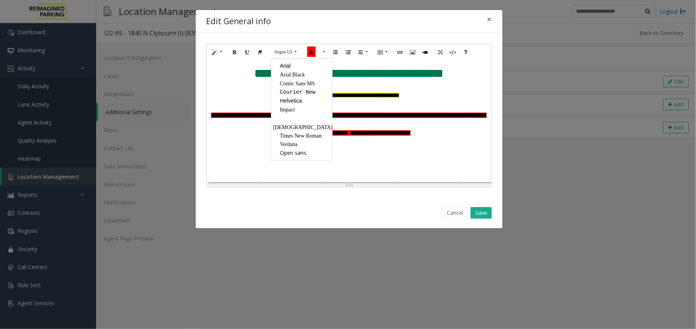
click at [419, 91] on h5 "**********" at bounding box center [349, 93] width 277 height 17
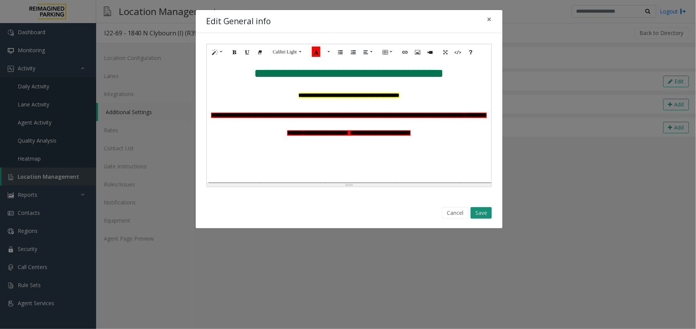
click at [484, 210] on button "Save" at bounding box center [481, 213] width 21 height 12
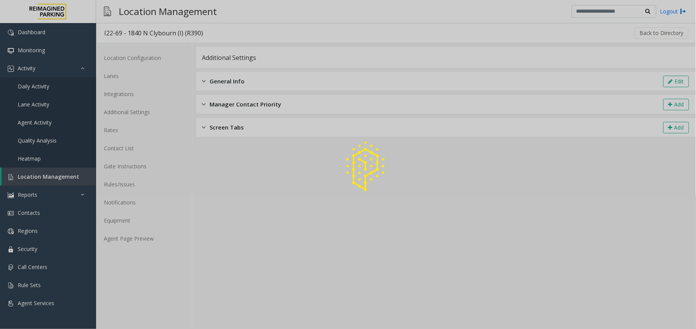
click at [141, 235] on div at bounding box center [348, 164] width 696 height 329
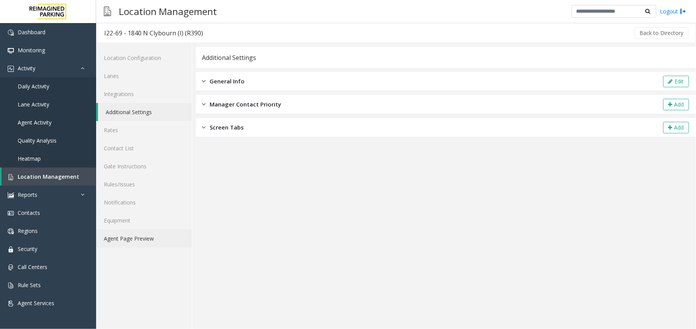
click at [139, 240] on link "Agent Page Preview" at bounding box center [144, 239] width 96 height 18
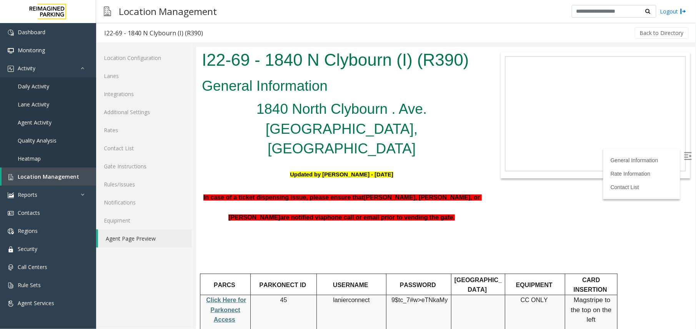
drag, startPoint x: 457, startPoint y: 176, endPoint x: 205, endPoint y: 160, distance: 252.3
click at [205, 185] on h5 "In case of a ticket dispensing issue , please ensure that [PERSON_NAME], [PERSO…" at bounding box center [340, 205] width 279 height 40
drag, startPoint x: 205, startPoint y: 160, endPoint x: 254, endPoint y: 199, distance: 62.6
click at [254, 228] on h5 at bounding box center [340, 238] width 279 height 20
drag, startPoint x: 452, startPoint y: 178, endPoint x: 200, endPoint y: 157, distance: 252.3
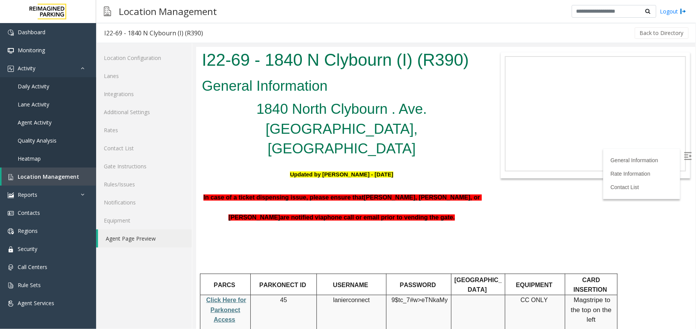
drag, startPoint x: 5, startPoint y: 111, endPoint x: 131, endPoint y: 112, distance: 126.1
click at [131, 112] on link "Additional Settings" at bounding box center [144, 112] width 96 height 18
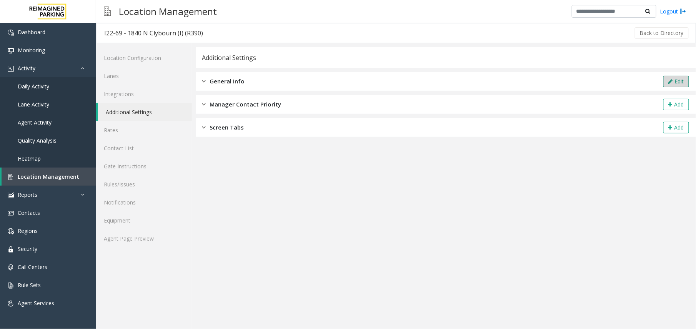
click at [682, 85] on button "Edit" at bounding box center [676, 82] width 26 height 12
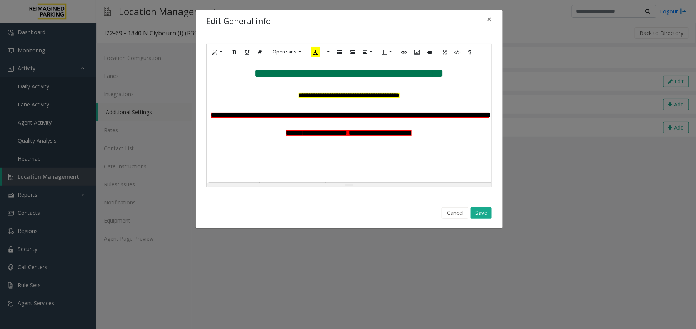
click at [466, 134] on h5 "**********" at bounding box center [349, 122] width 277 height 35
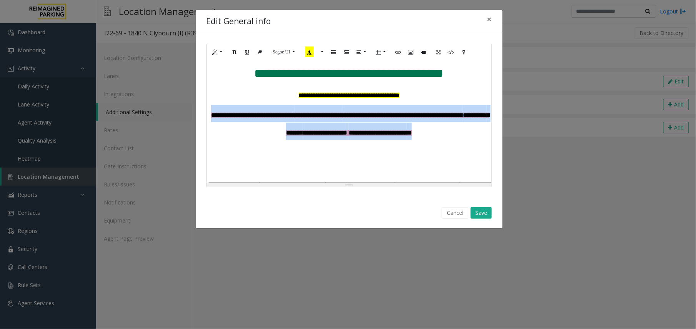
drag, startPoint x: 472, startPoint y: 135, endPoint x: 218, endPoint y: 116, distance: 254.5
click at [218, 116] on h5 "**********" at bounding box center [349, 122] width 277 height 35
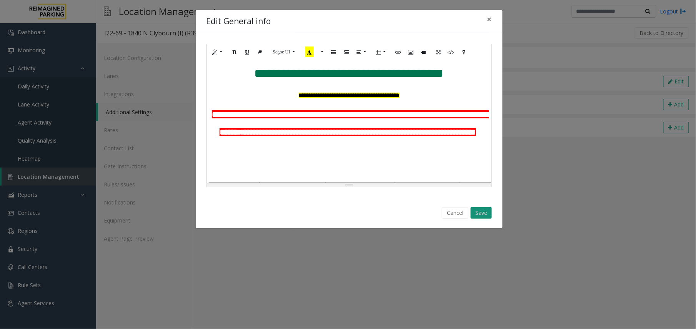
click at [491, 211] on button "Save" at bounding box center [481, 213] width 21 height 12
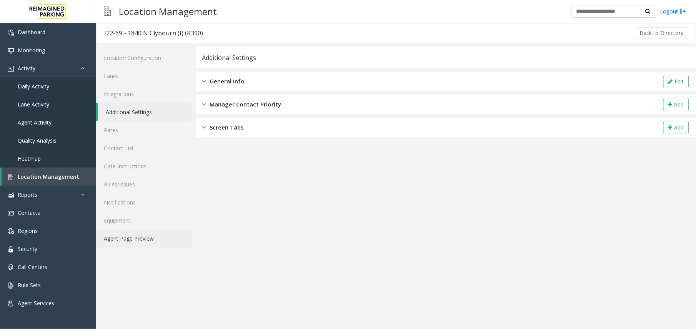
click at [155, 239] on link "Agent Page Preview" at bounding box center [144, 239] width 96 height 18
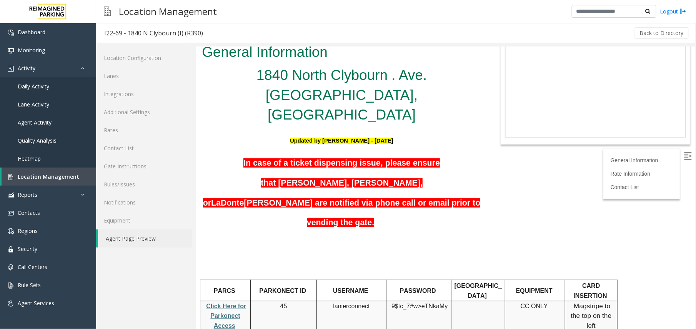
scroll to position [102, 0]
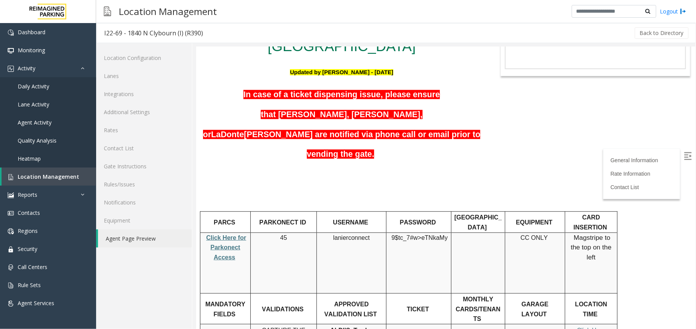
click at [372, 188] on h5 at bounding box center [340, 198] width 279 height 20
click at [130, 110] on link "Additional Settings" at bounding box center [144, 112] width 96 height 18
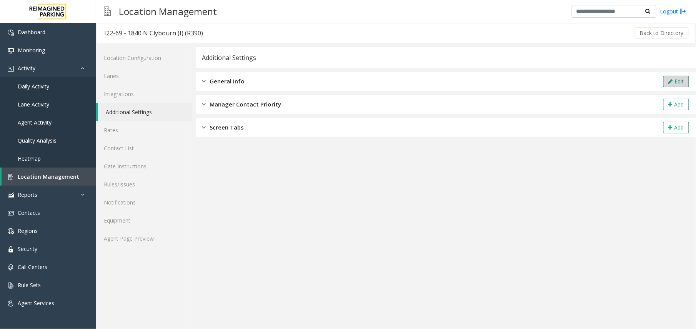
click at [665, 78] on button "Edit" at bounding box center [676, 82] width 26 height 12
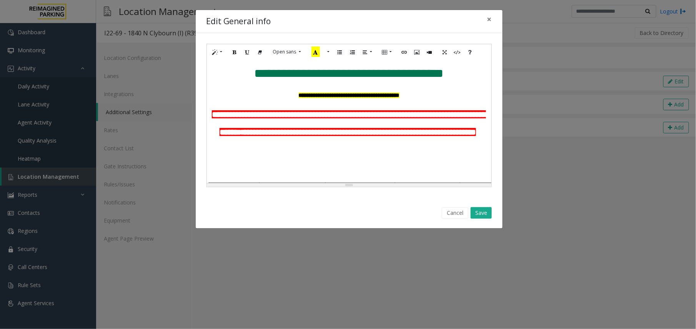
scroll to position [51, 0]
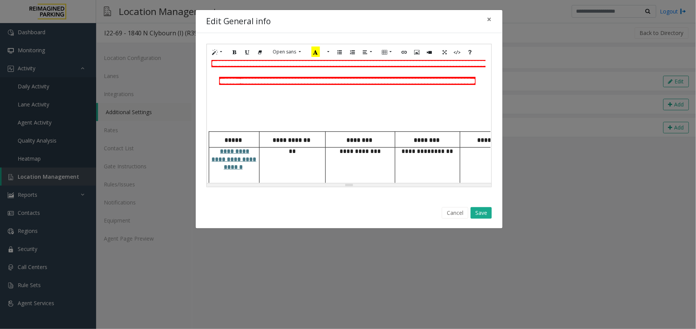
click at [304, 129] on h5 at bounding box center [349, 119] width 276 height 17
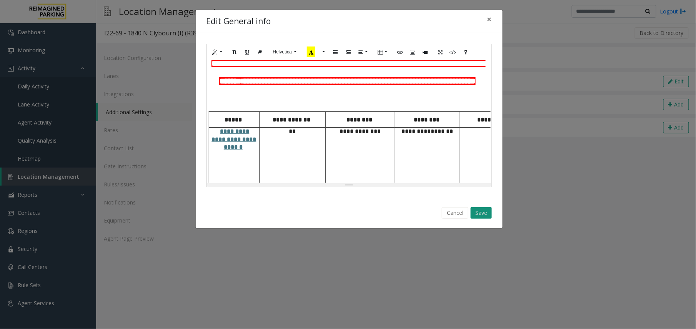
click at [485, 214] on button "Save" at bounding box center [481, 213] width 21 height 12
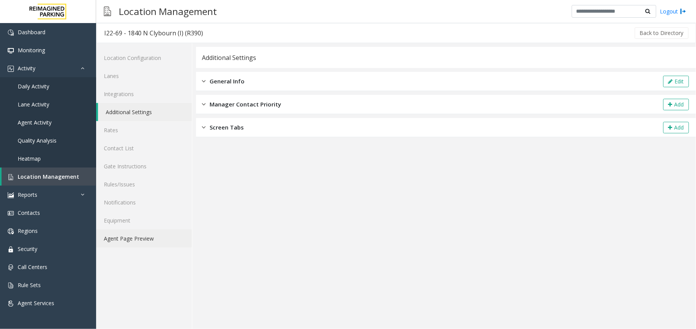
click at [146, 239] on link "Agent Page Preview" at bounding box center [144, 239] width 96 height 18
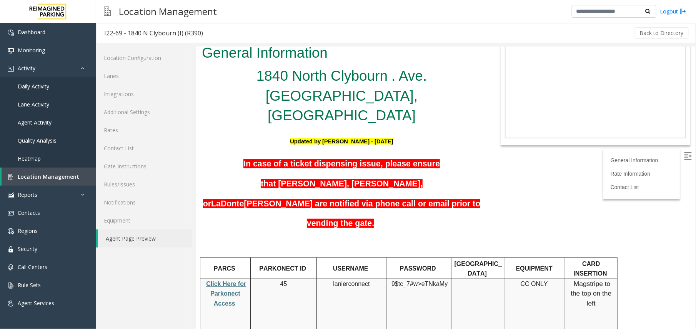
scroll to position [51, 0]
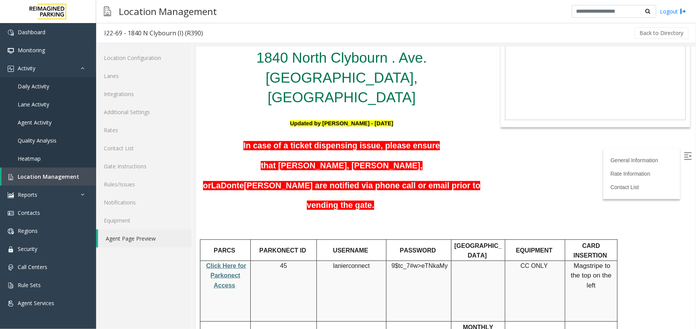
click at [684, 155] on img at bounding box center [688, 156] width 8 height 8
